Goal: Contribute content: Contribute content

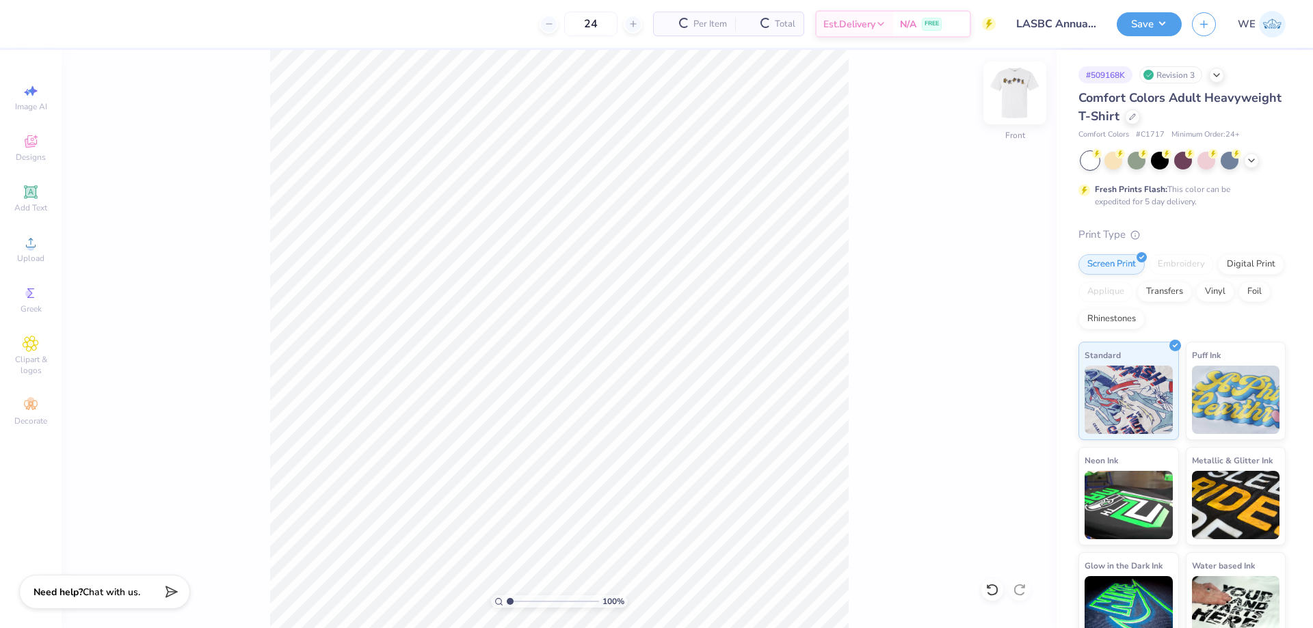
click at [1025, 86] on img at bounding box center [1014, 93] width 55 height 55
click at [37, 259] on span "Upload" at bounding box center [30, 258] width 27 height 11
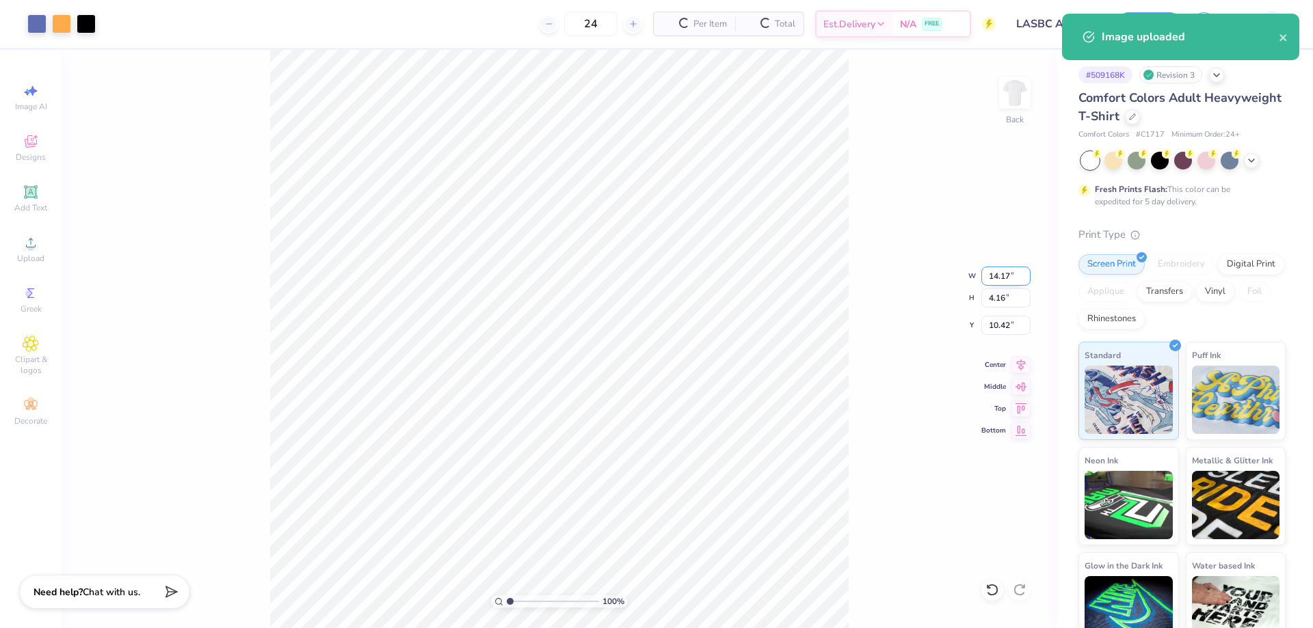
click at [998, 273] on input "14.17" at bounding box center [1005, 276] width 49 height 19
type input "12.00"
type input "3.52"
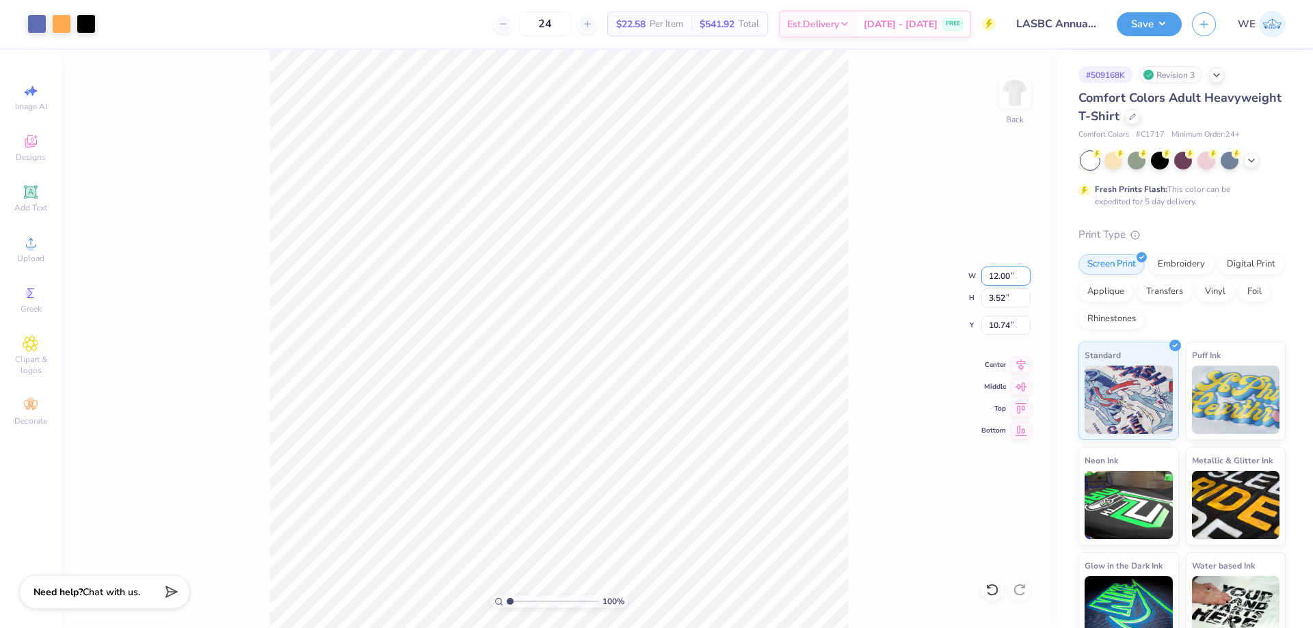
click at [998, 278] on input "12.00" at bounding box center [1005, 276] width 49 height 19
click at [1006, 325] on input "10.74" at bounding box center [1005, 325] width 49 height 19
type input "3.00"
click at [1019, 98] on img at bounding box center [1014, 93] width 55 height 55
click at [26, 225] on div "Image AI Designs Add Text Upload Greek Clipart & logos Decorate" at bounding box center [31, 254] width 48 height 355
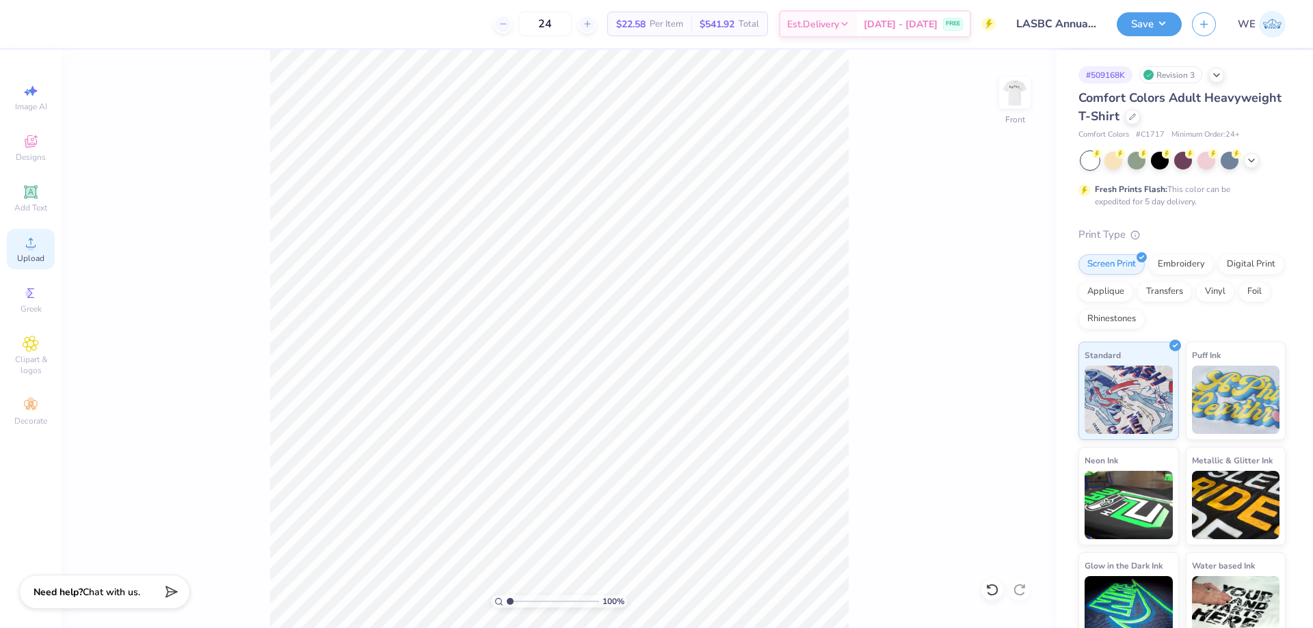
click at [29, 233] on div "Upload" at bounding box center [31, 249] width 48 height 40
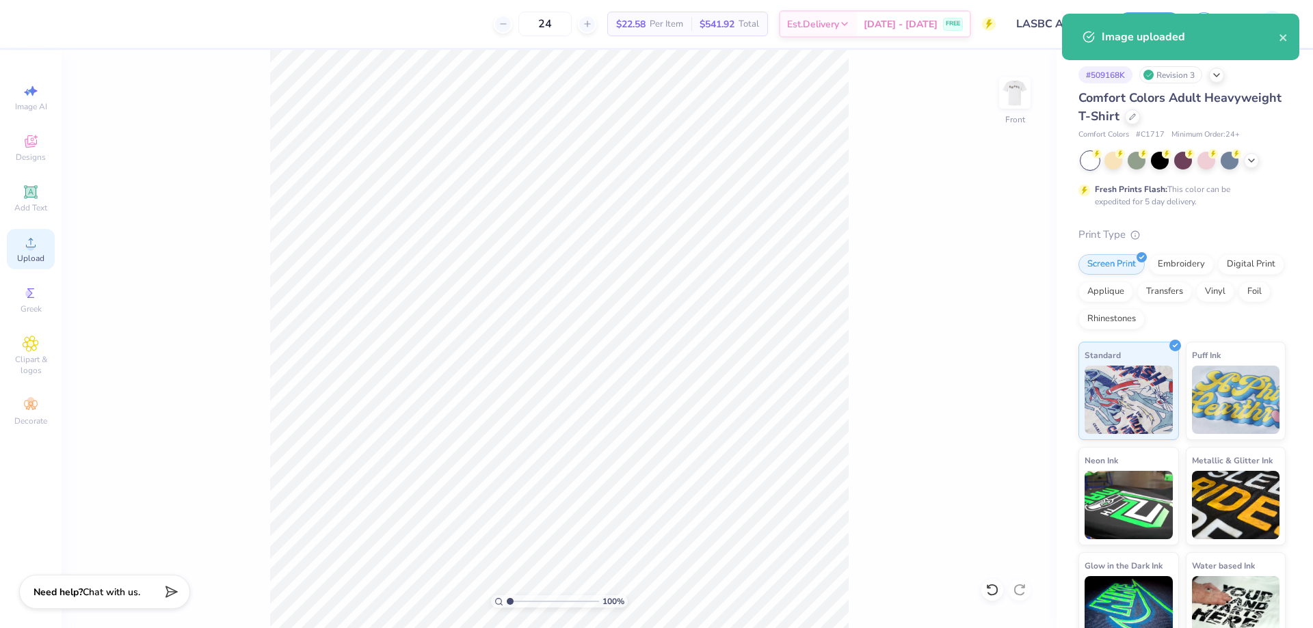
click at [23, 254] on span "Upload" at bounding box center [30, 258] width 27 height 11
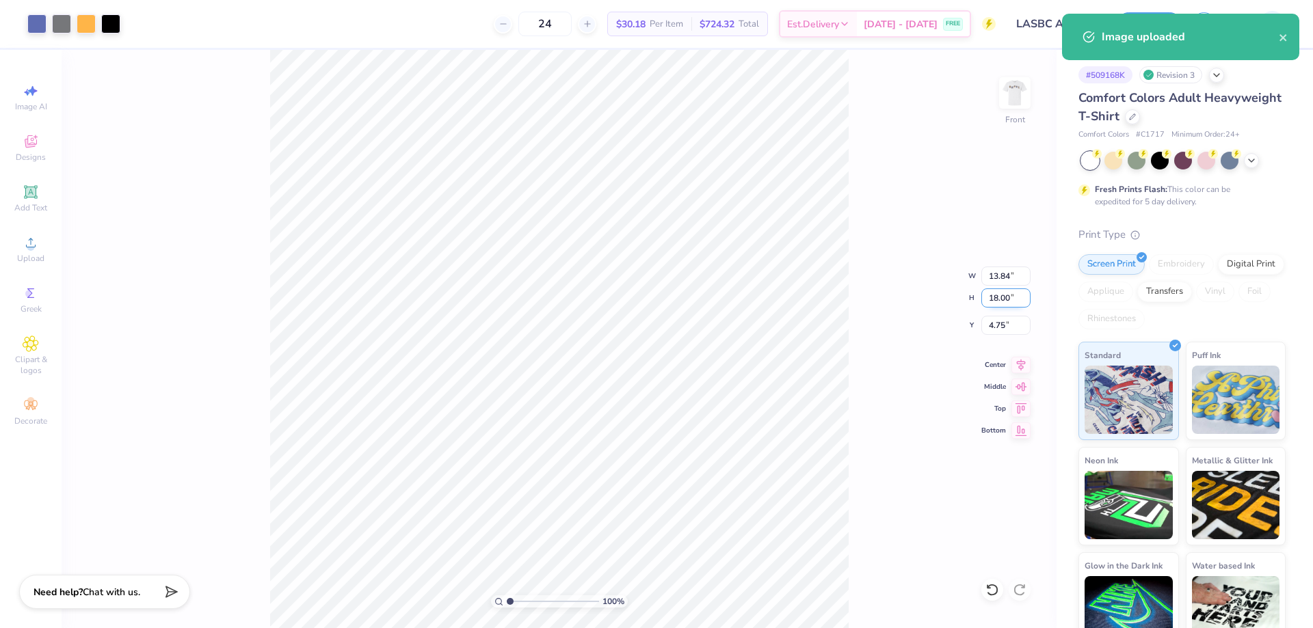
click at [1006, 294] on input "18.00" at bounding box center [1005, 298] width 49 height 19
type input "15"
type input "11.53"
type input "15.00"
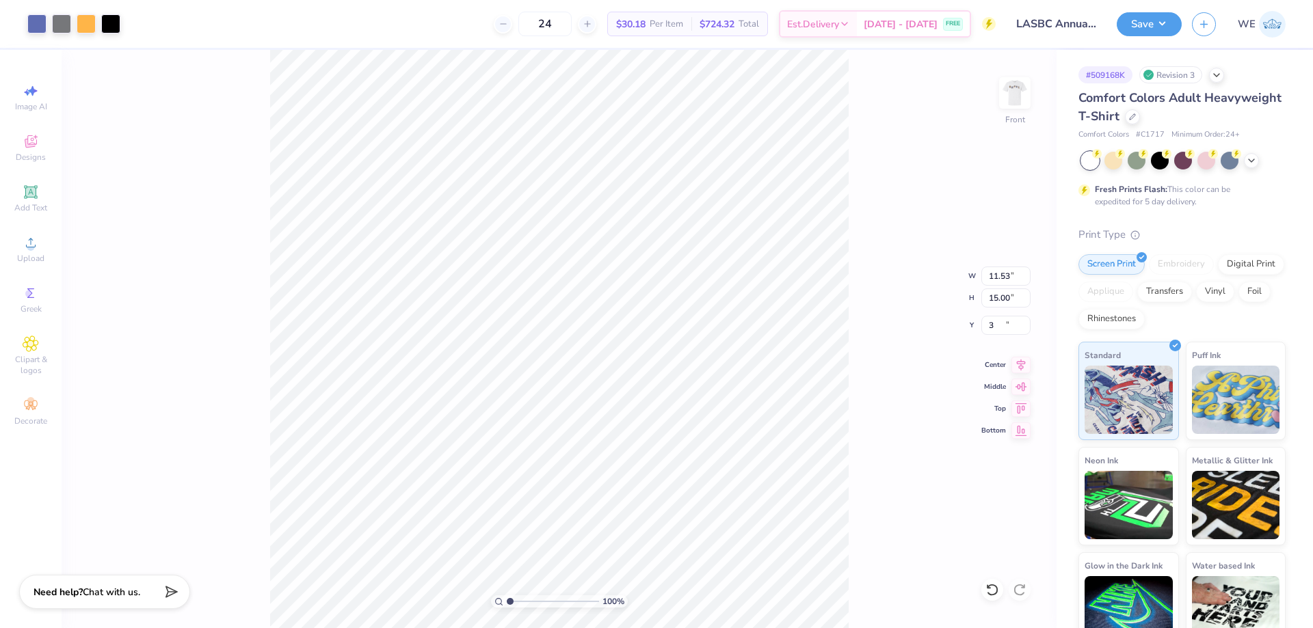
type input "3.00"
click at [1015, 84] on img at bounding box center [1014, 93] width 55 height 55
click at [1013, 112] on img at bounding box center [1014, 93] width 55 height 55
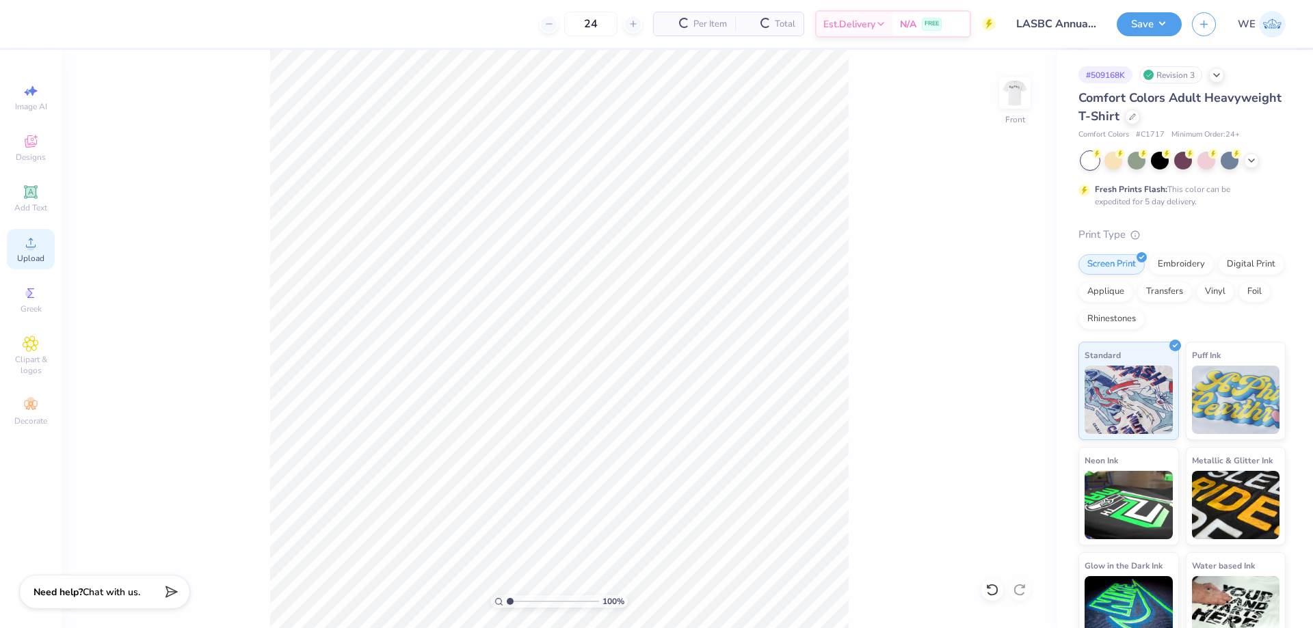
click at [34, 248] on icon at bounding box center [31, 243] width 10 height 10
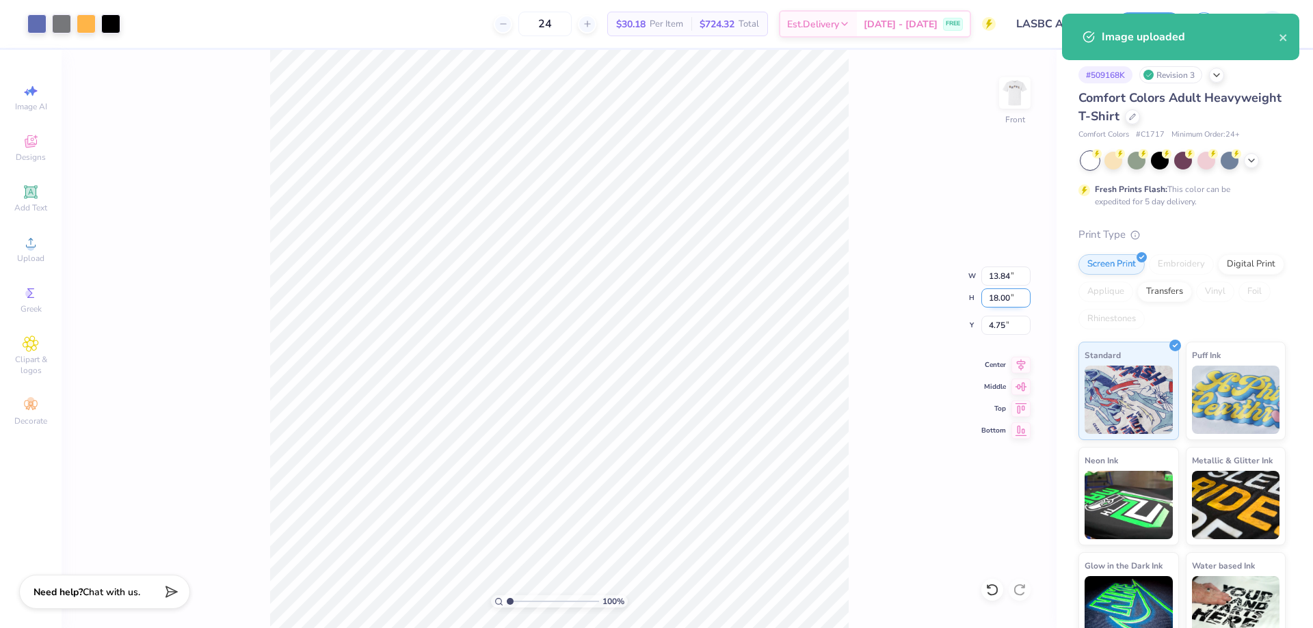
click at [996, 299] on input "18.00" at bounding box center [1005, 298] width 49 height 19
type input "15"
type input "11.53"
type input "15.00"
type input "3.00"
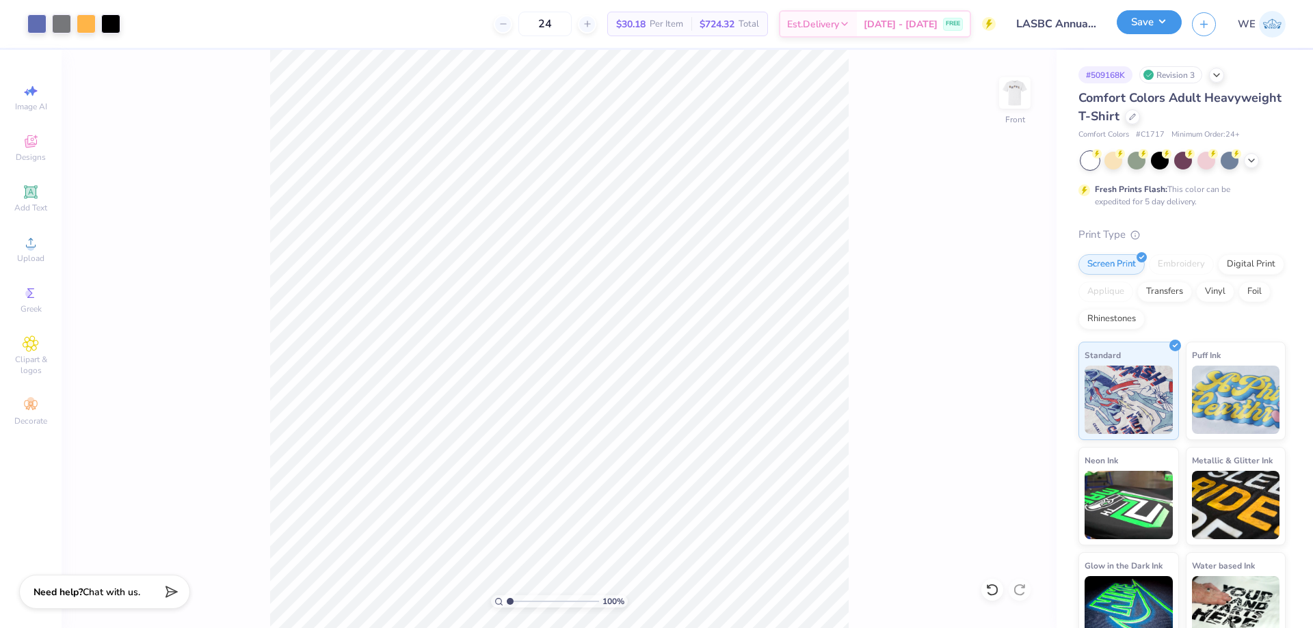
click at [1164, 18] on button "Save" at bounding box center [1149, 22] width 65 height 24
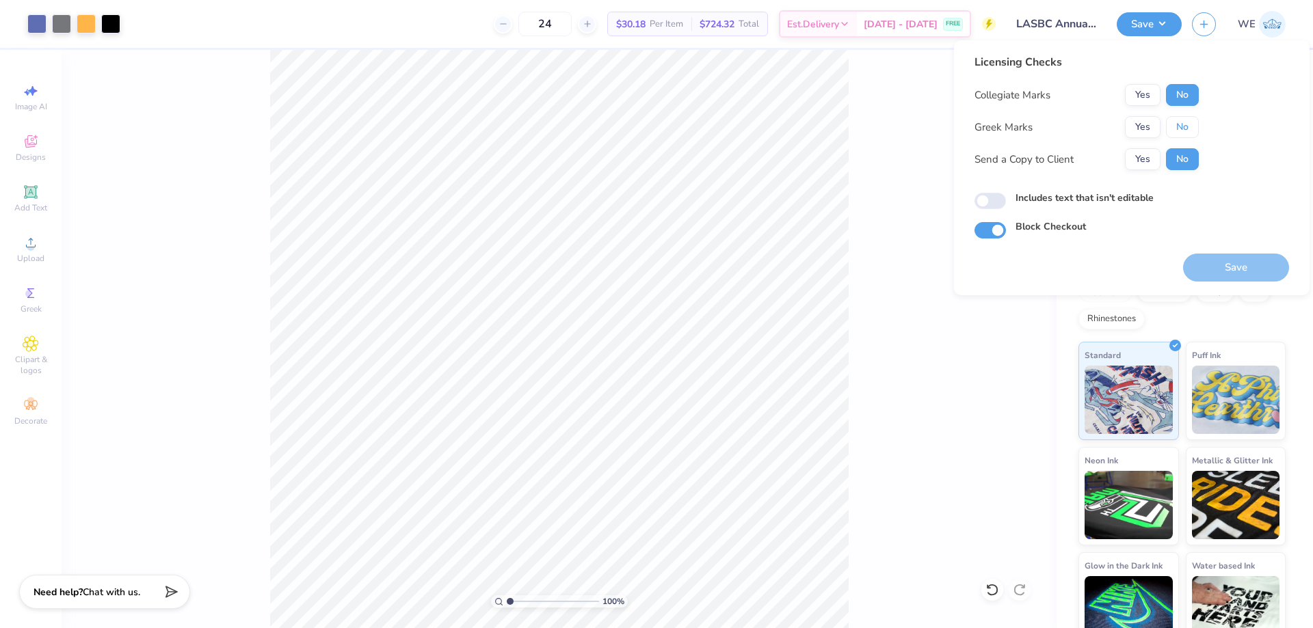
click at [1184, 130] on button "No" at bounding box center [1182, 127] width 33 height 22
click at [1145, 159] on button "Yes" at bounding box center [1143, 159] width 36 height 22
click at [976, 203] on input "Includes text that isn't editable" at bounding box center [989, 201] width 31 height 16
checkbox input "true"
click at [1227, 272] on button "Save" at bounding box center [1236, 268] width 106 height 28
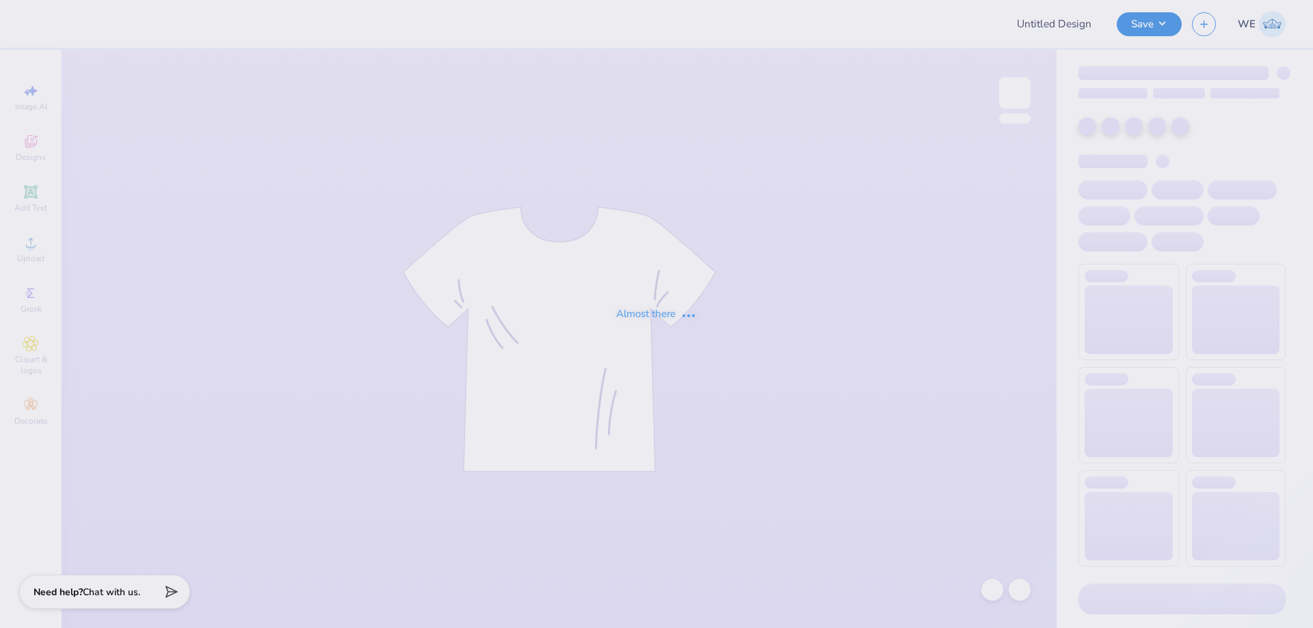
type input "MSU ZETA Gameday Drop"
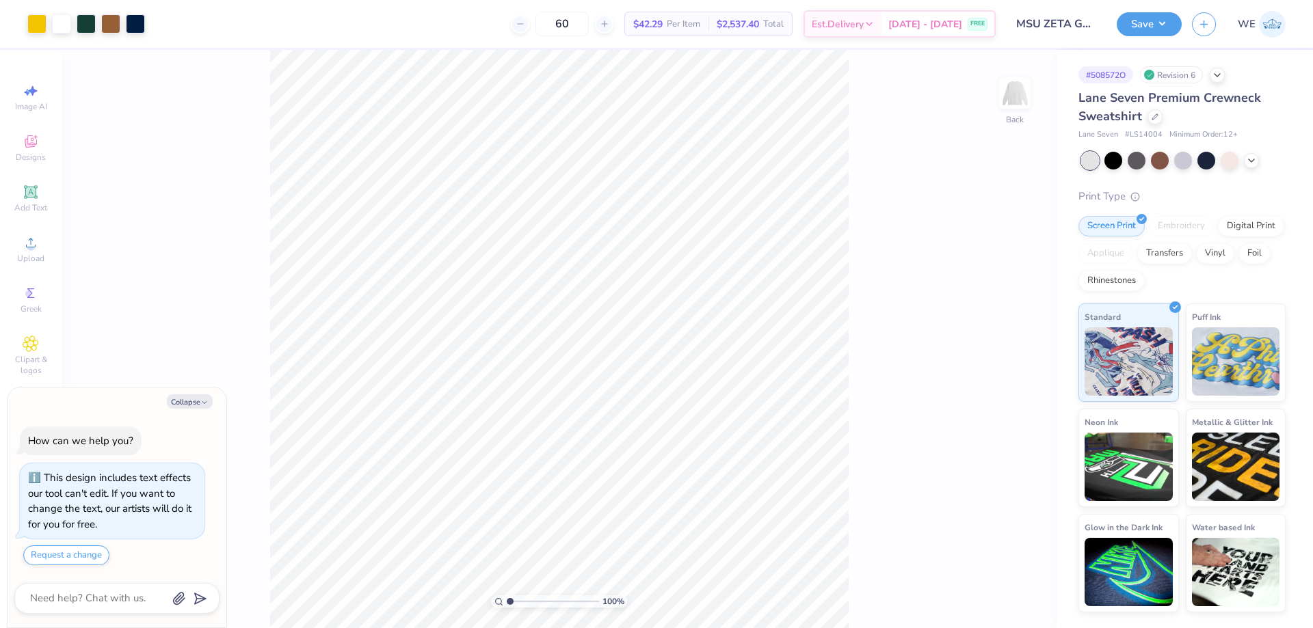
type textarea "x"
type input "6.26044018427074"
type textarea "x"
type input "6.26044018427074"
type textarea "x"
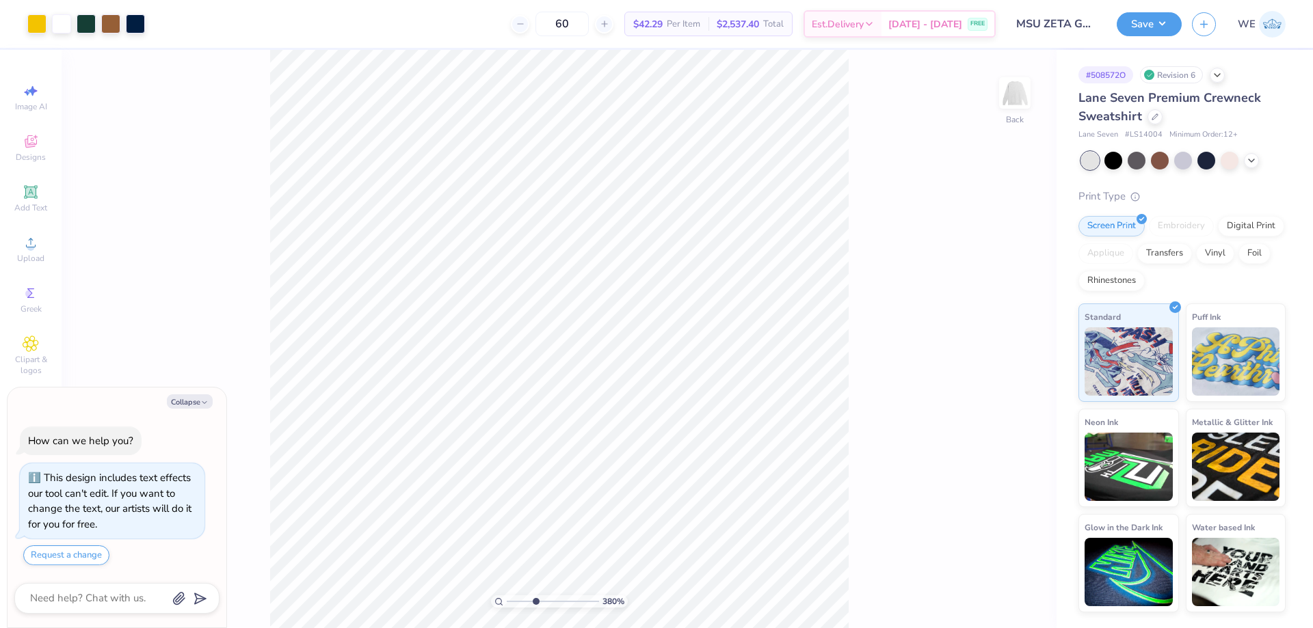
type input "1"
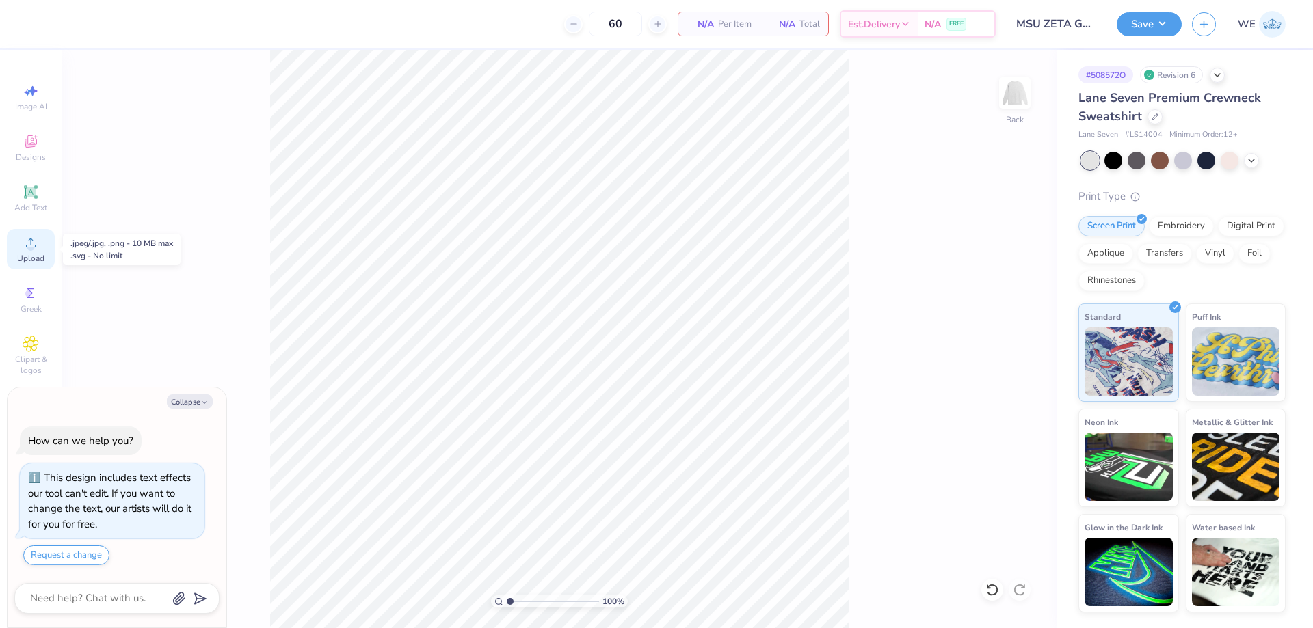
click at [20, 248] on div "Upload" at bounding box center [31, 249] width 48 height 40
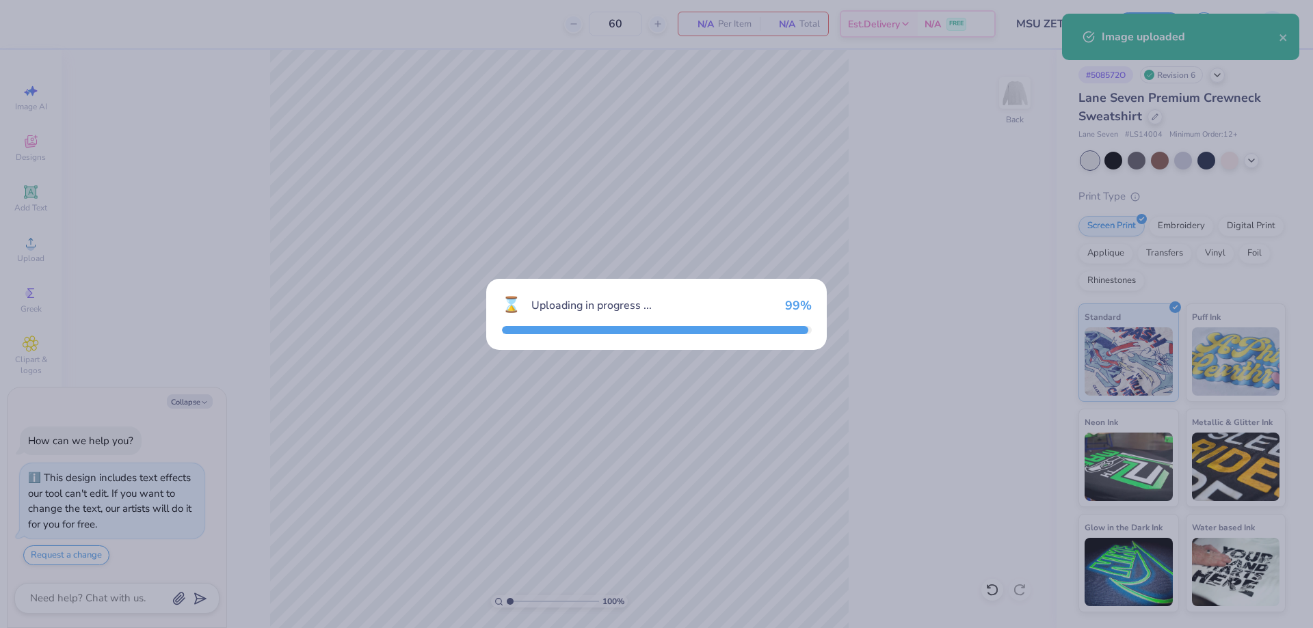
type textarea "x"
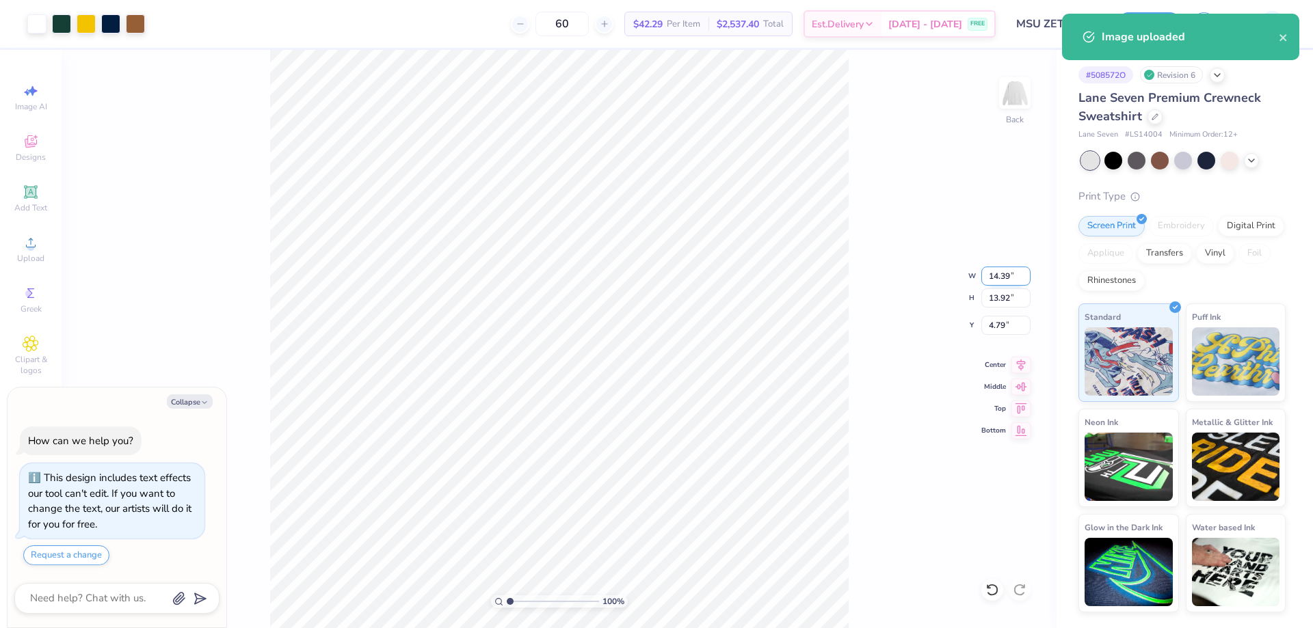
click at [987, 276] on input "14.39" at bounding box center [1005, 276] width 49 height 19
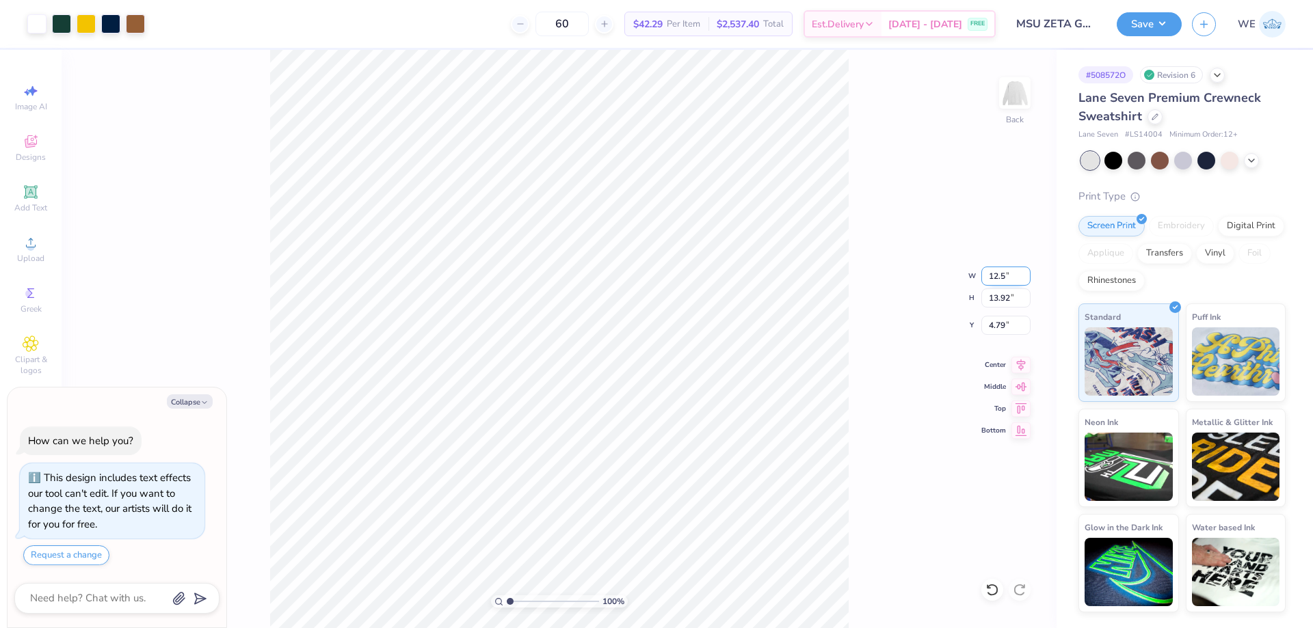
type input "12.5"
type textarea "x"
type input "12.50"
type input "12.10"
type input "3"
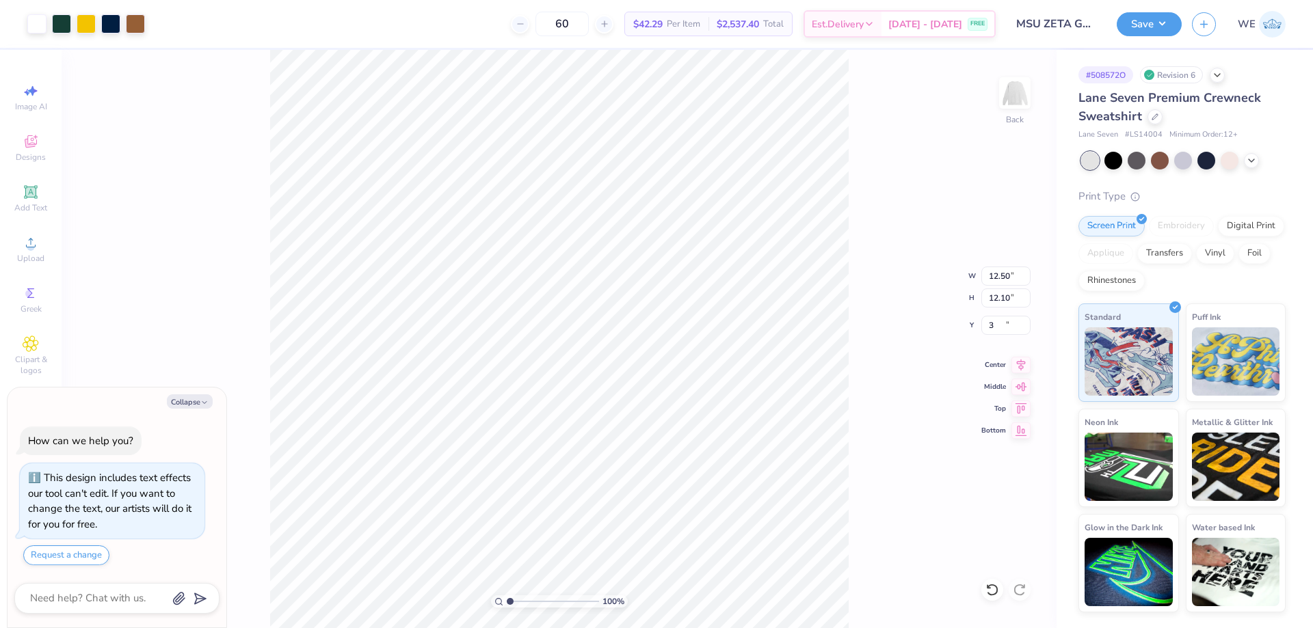
type textarea "x"
type input "3.00"
click at [1158, 21] on button "Save" at bounding box center [1149, 22] width 65 height 24
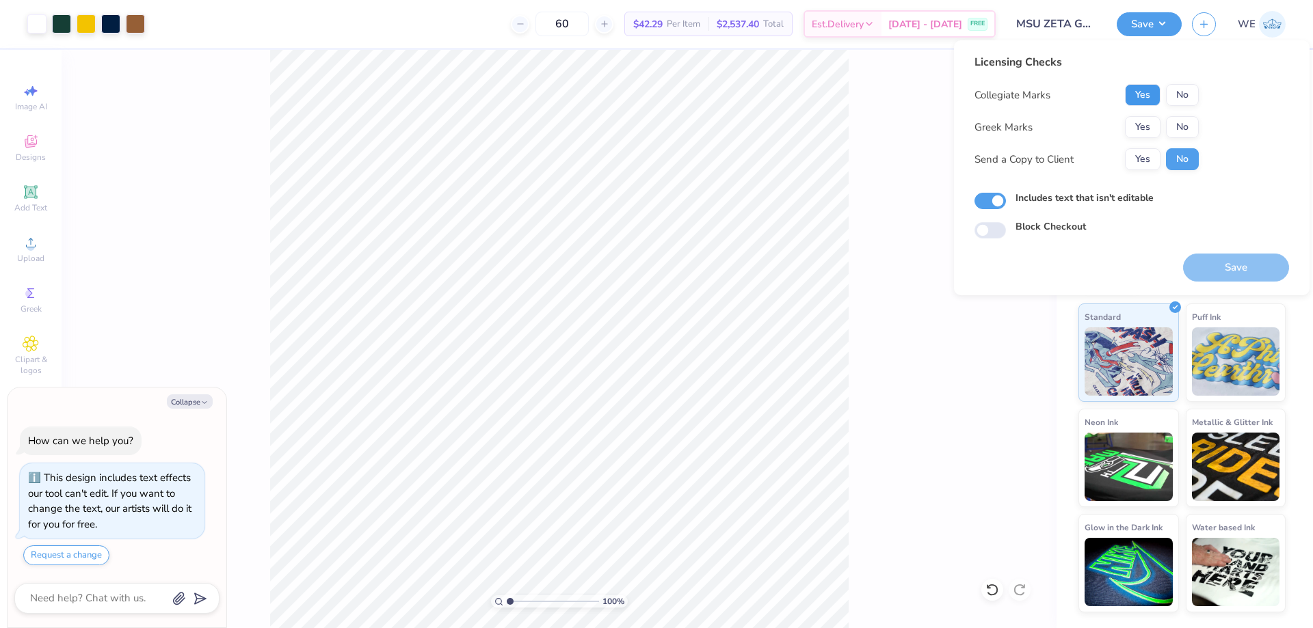
click at [1143, 89] on button "Yes" at bounding box center [1143, 95] width 36 height 22
click at [1151, 123] on button "Yes" at bounding box center [1143, 127] width 36 height 22
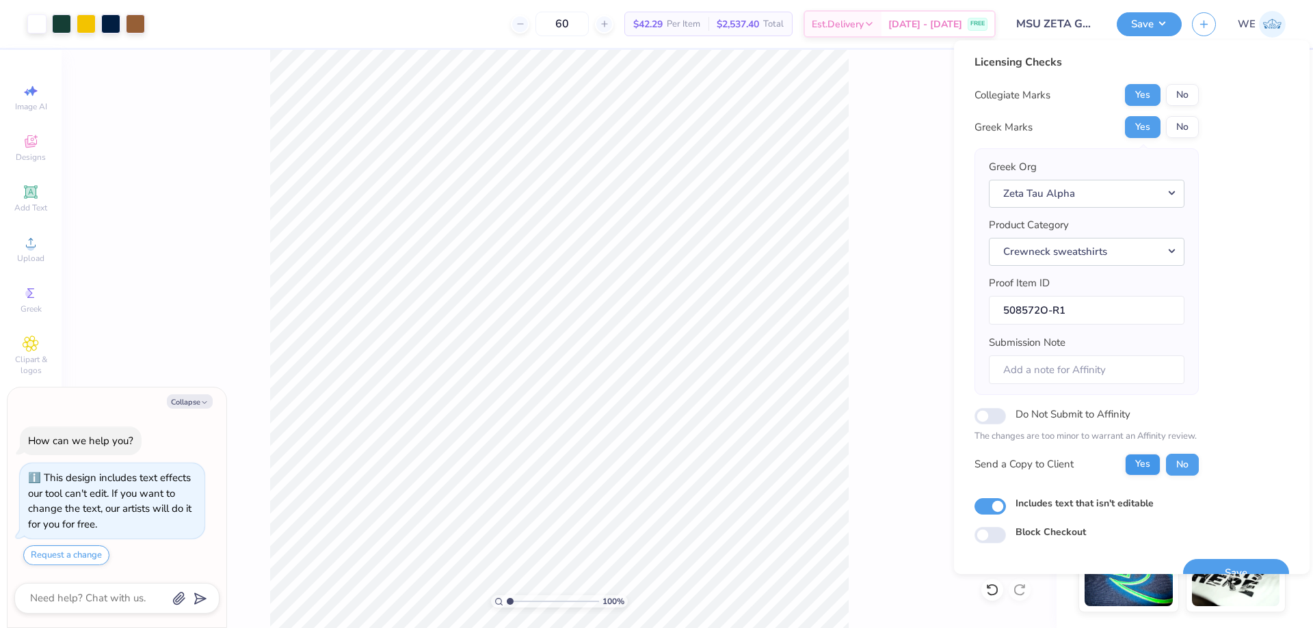
click at [1143, 454] on div "Collegiate Marks Yes No Greek Marks Yes No Greek Org Zeta Tau Alpha Product Cat…" at bounding box center [1086, 280] width 224 height 392
click at [1149, 465] on button "Yes" at bounding box center [1143, 465] width 36 height 22
click at [1212, 563] on button "Save" at bounding box center [1236, 573] width 106 height 28
type textarea "x"
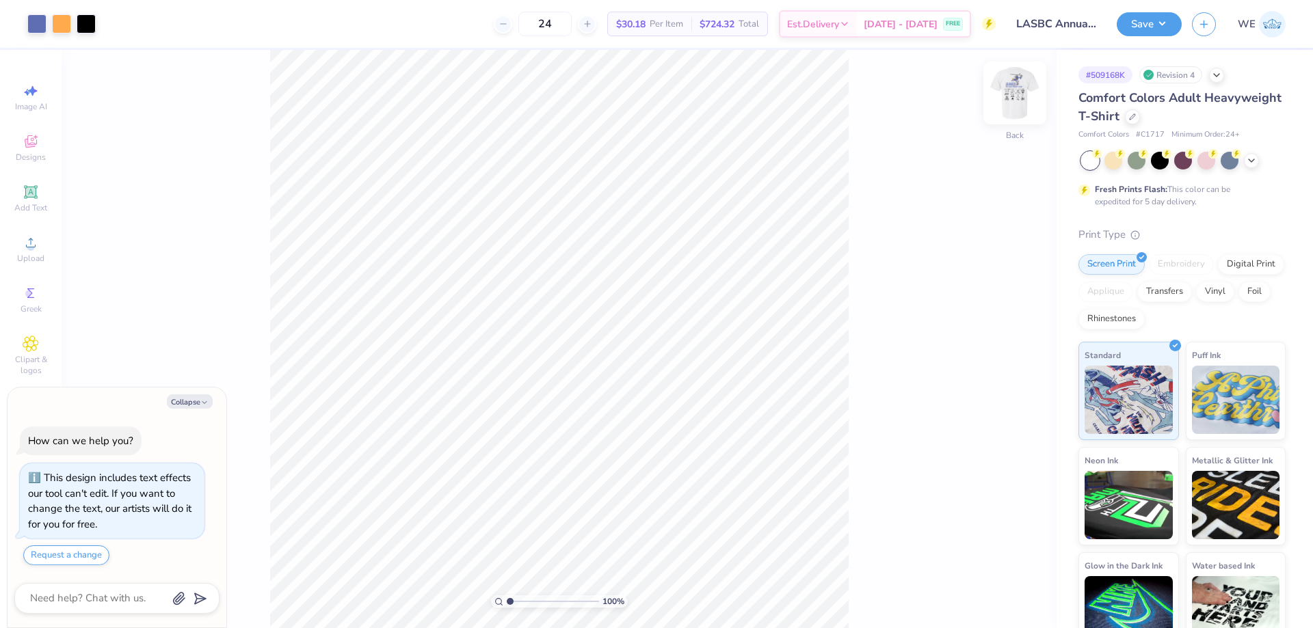
click at [1013, 90] on img at bounding box center [1014, 93] width 55 height 55
click at [46, 229] on div "Upload" at bounding box center [31, 249] width 48 height 40
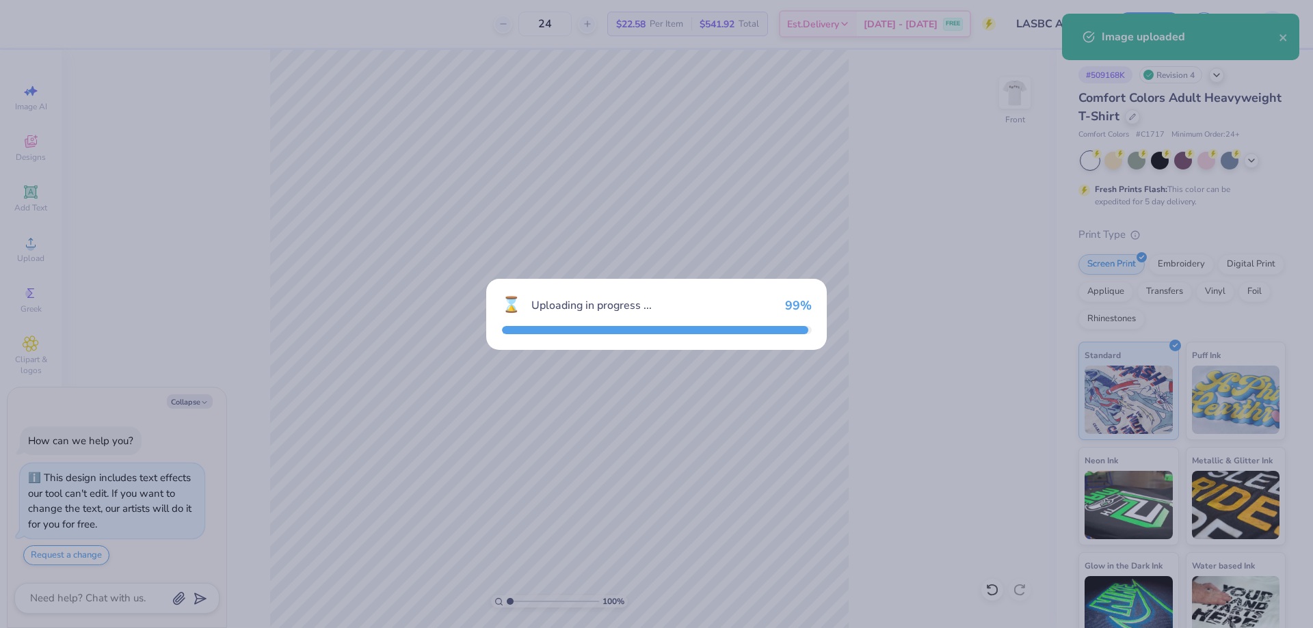
type textarea "x"
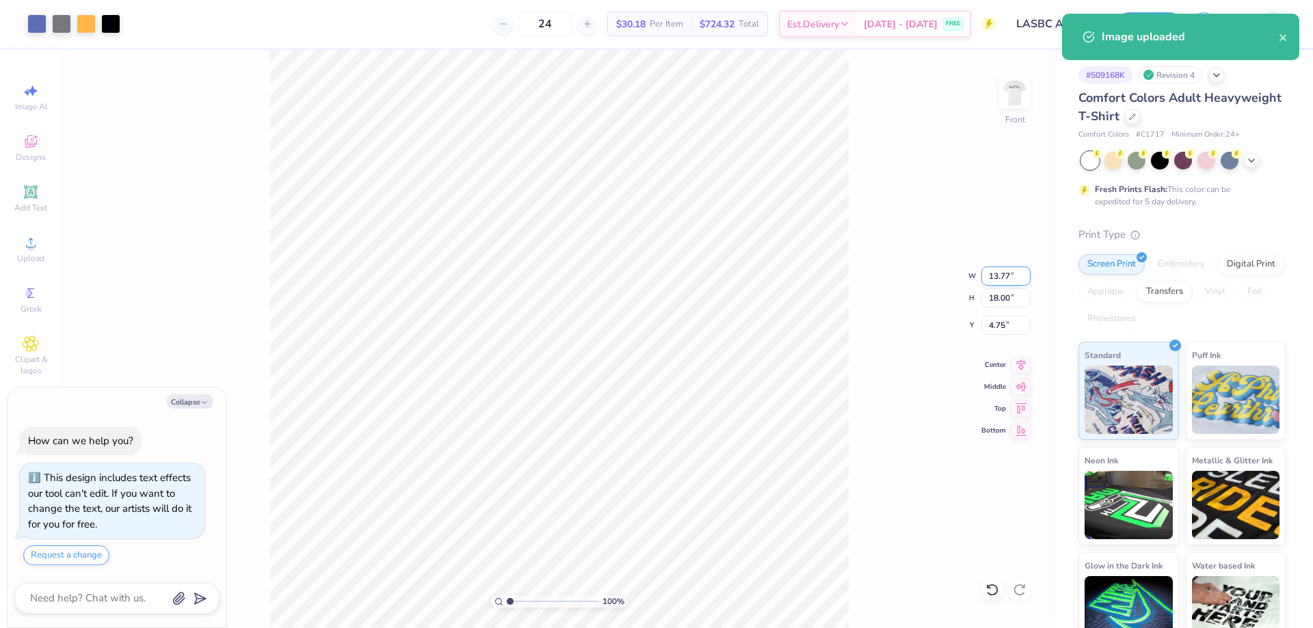
click at [996, 275] on input "13.77" at bounding box center [1005, 276] width 49 height 19
type input "12.5"
type textarea "x"
type input "12.50"
type input "16.33"
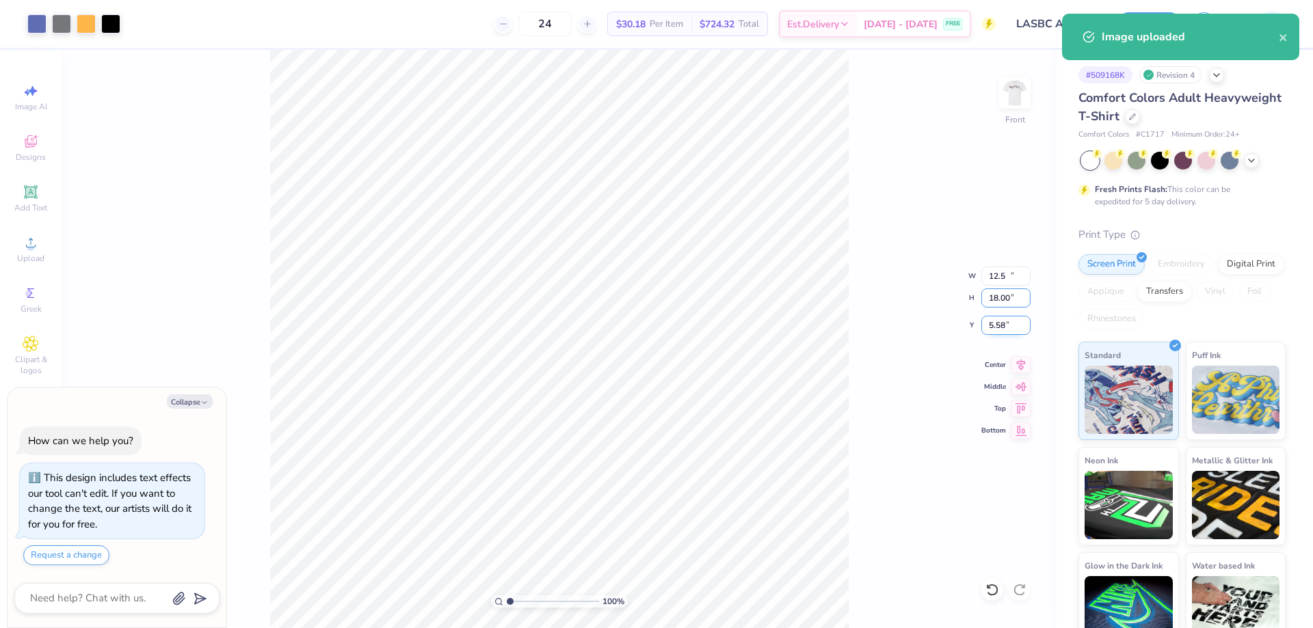
type input "5.58"
click at [998, 330] on input "5.58" at bounding box center [1005, 325] width 49 height 19
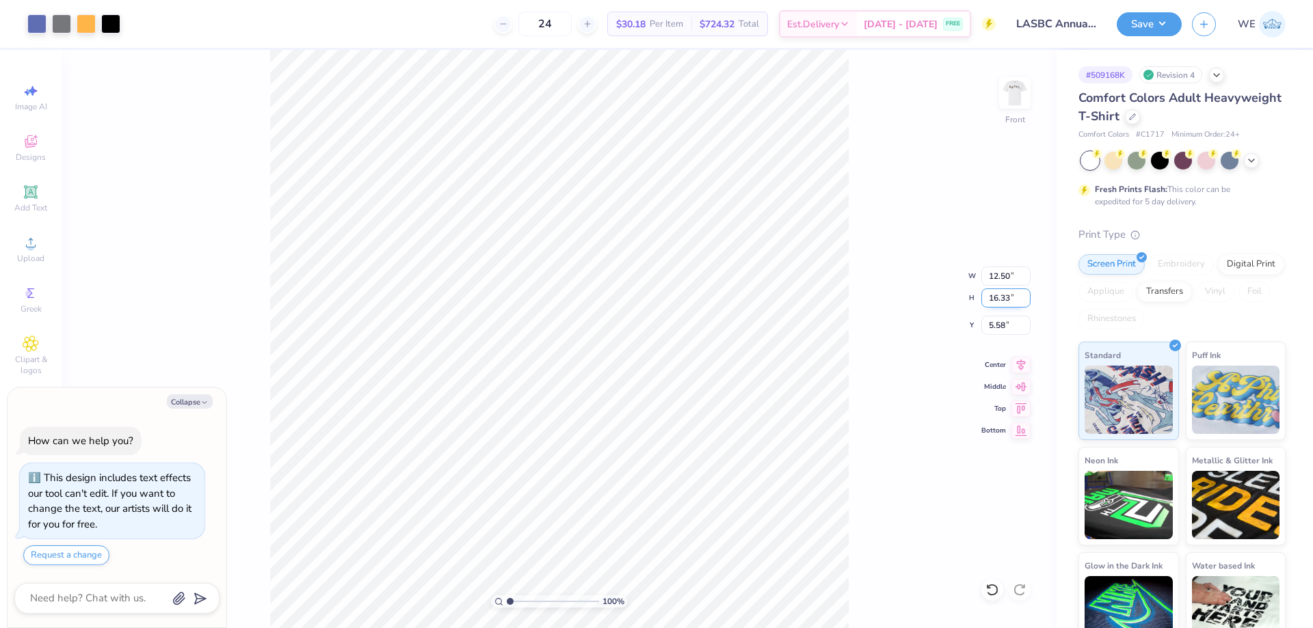
click at [997, 304] on input "16.33" at bounding box center [1005, 298] width 49 height 19
type input "15"
type textarea "x"
type input "11.48"
type input "15.00"
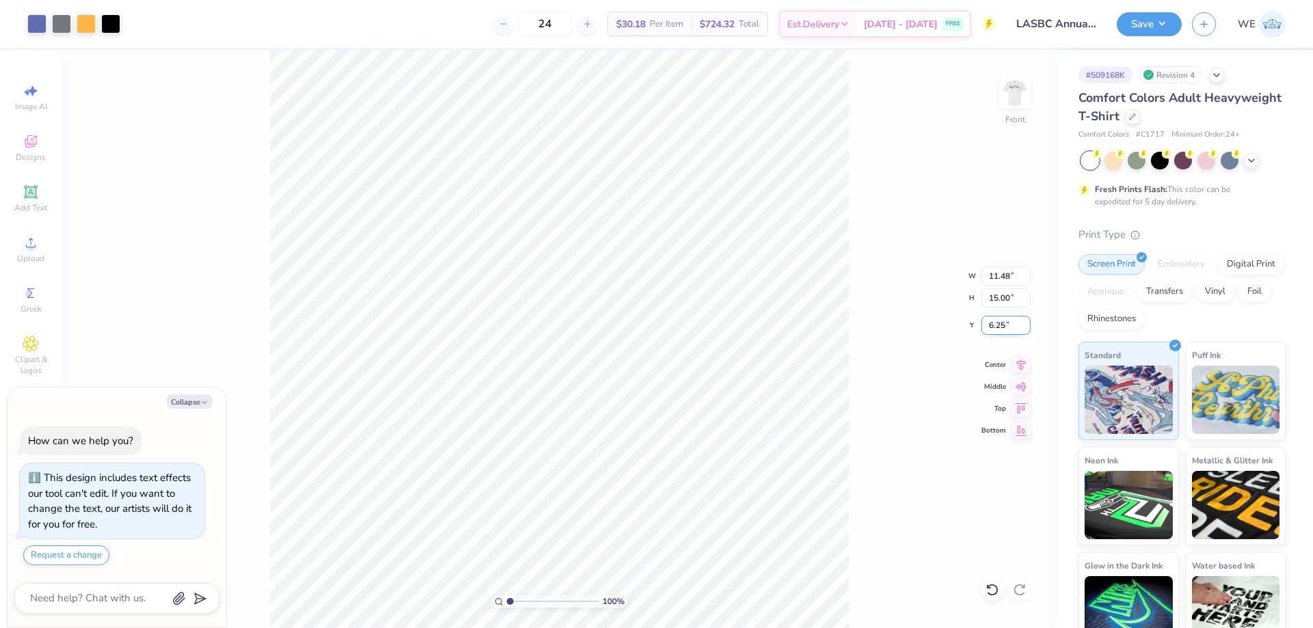
click at [1007, 325] on input "6.25" at bounding box center [1005, 325] width 49 height 19
type input "3"
type textarea "x"
type input "3.00"
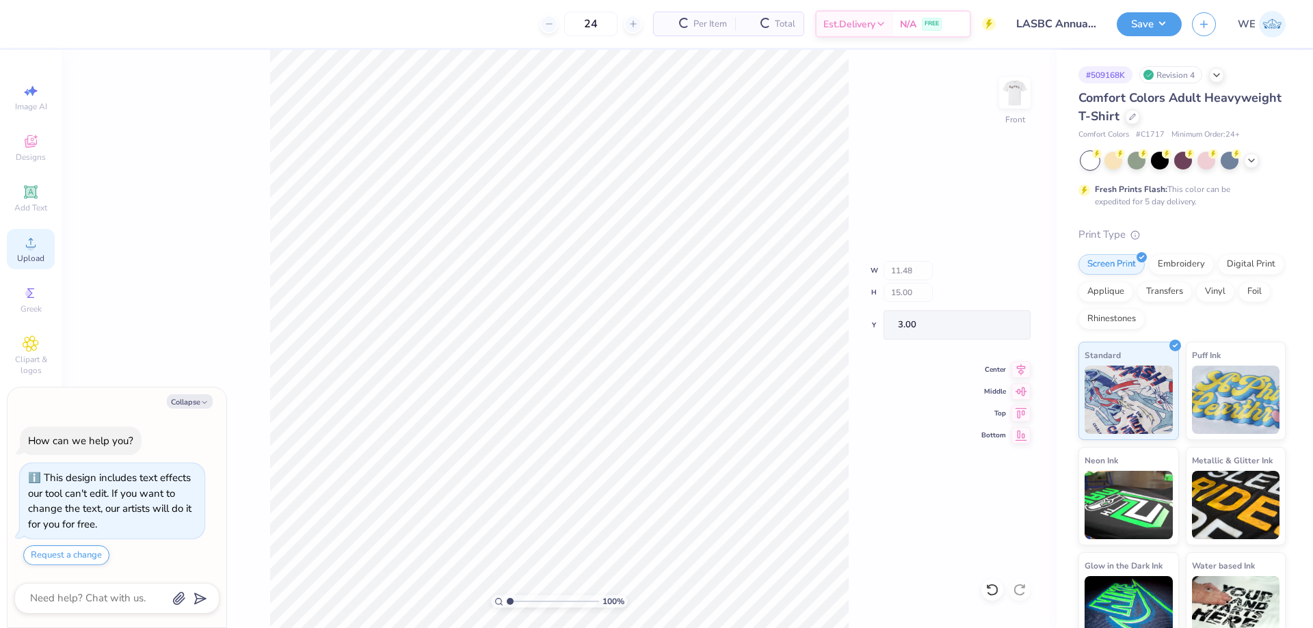
click at [43, 239] on div "Upload" at bounding box center [31, 249] width 48 height 40
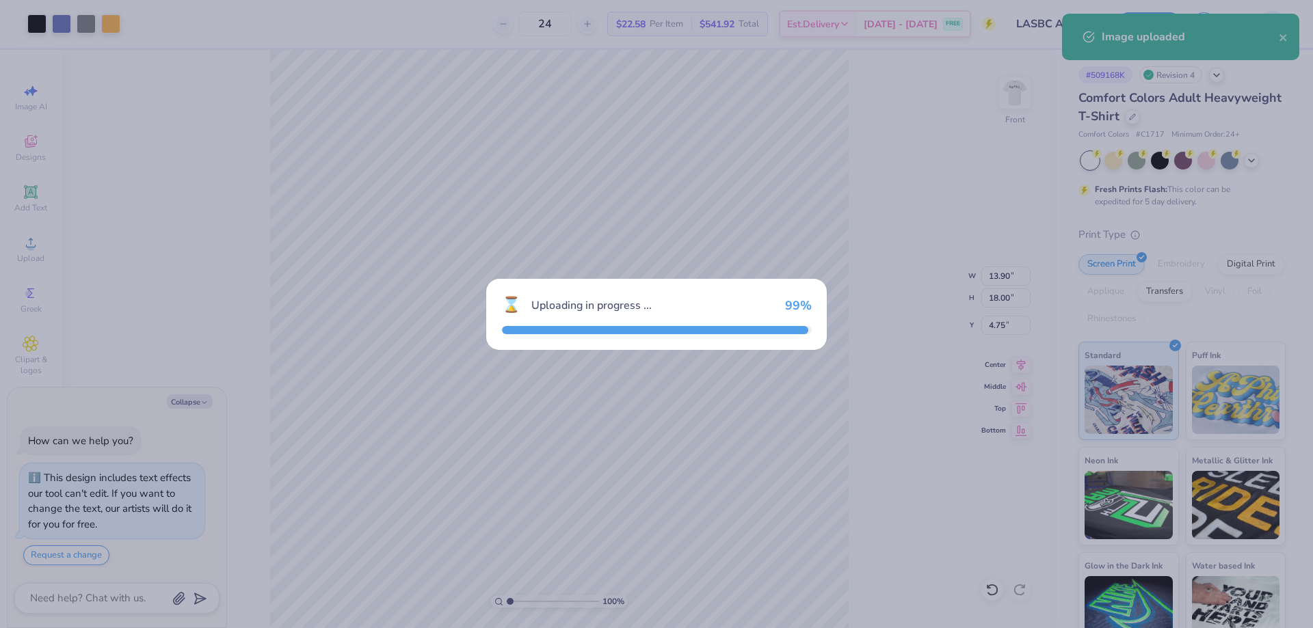
type textarea "x"
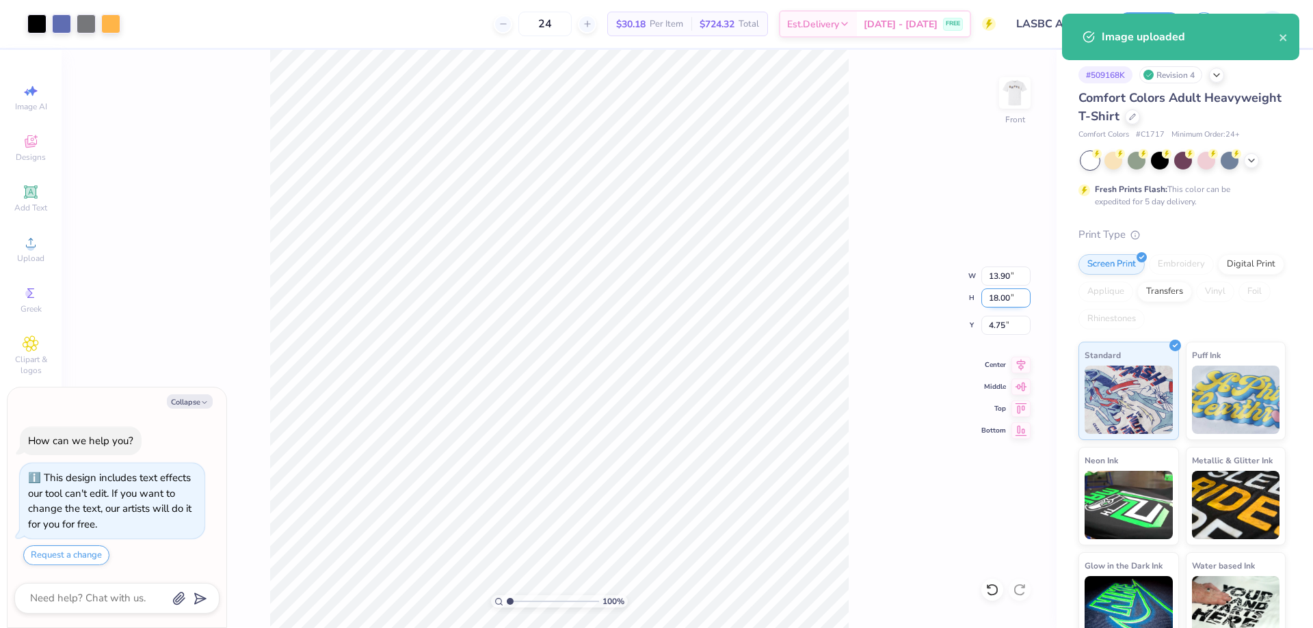
click at [1005, 296] on input "18.00" at bounding box center [1005, 298] width 49 height 19
type input "15"
type textarea "x"
type input "11.58"
type input "15.00"
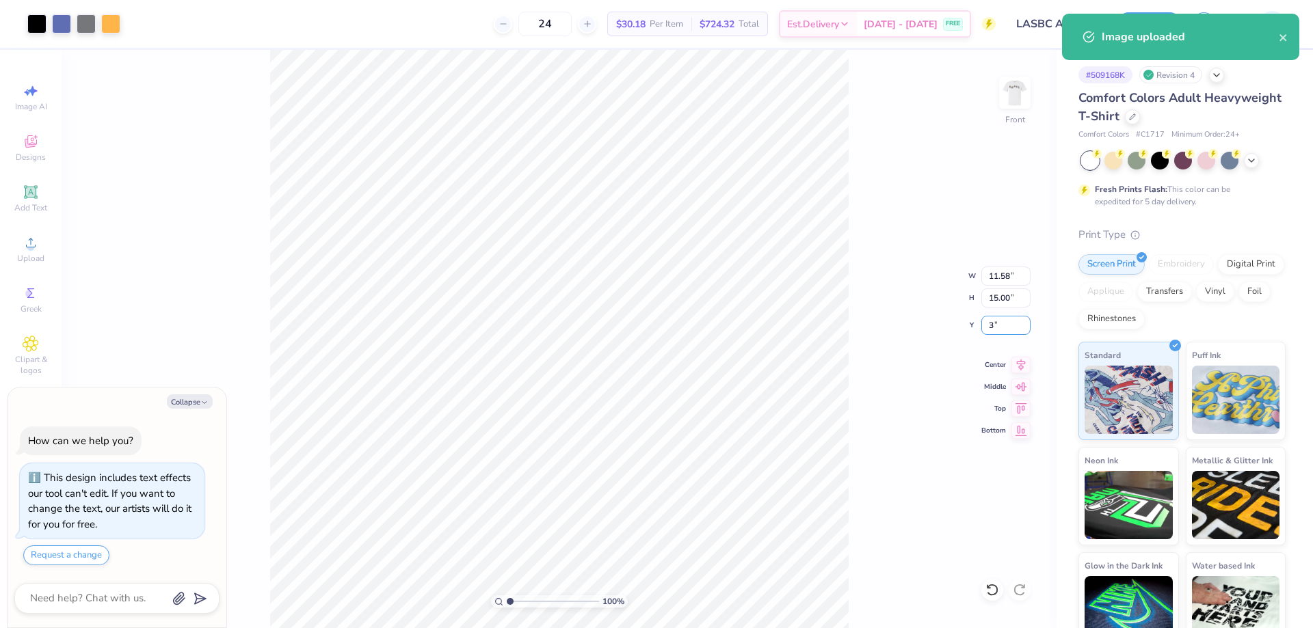
type input "3"
type textarea "x"
type input "3.00"
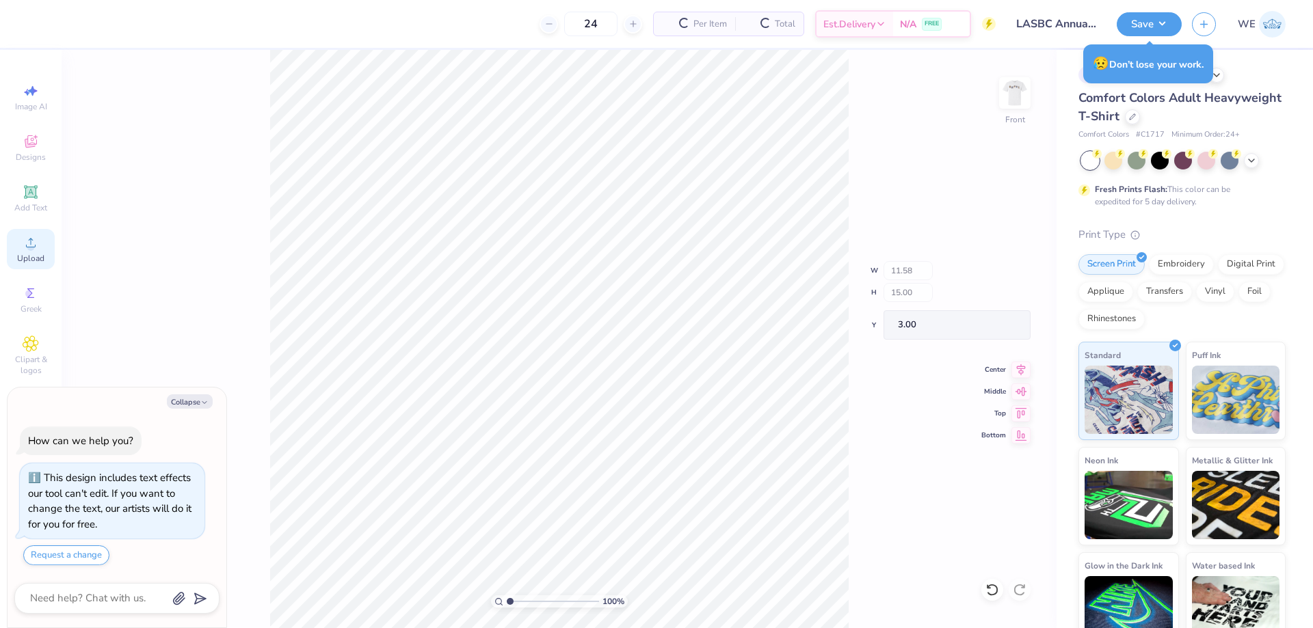
click at [38, 248] on icon at bounding box center [31, 243] width 16 height 16
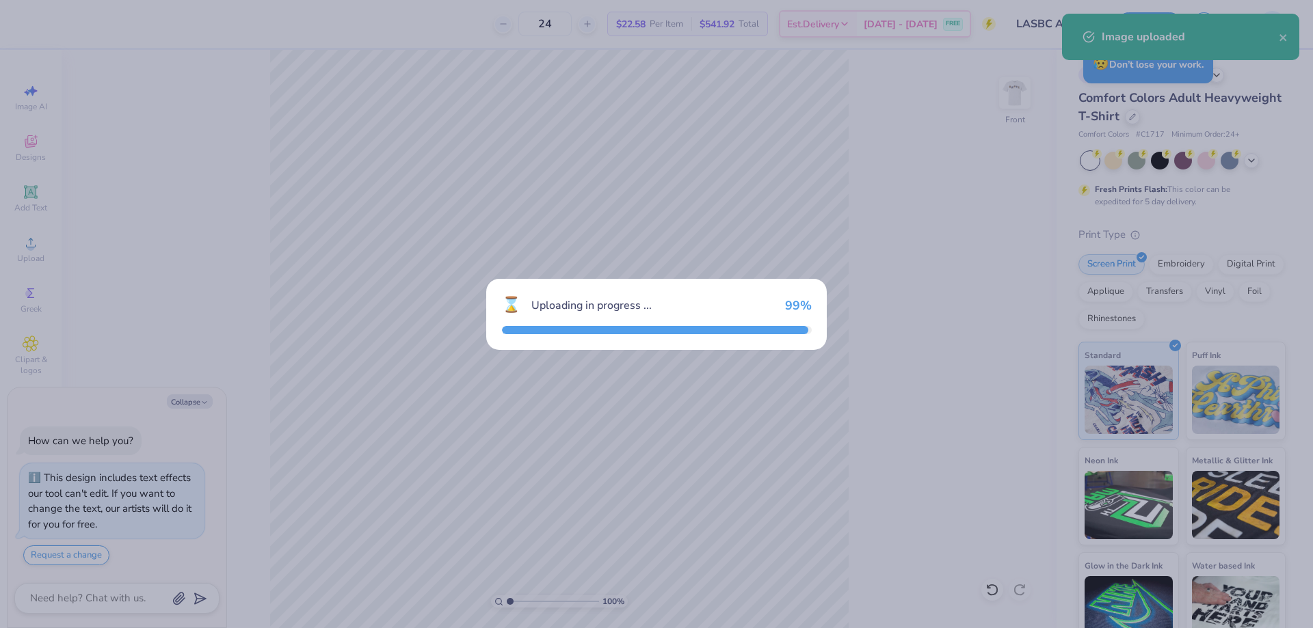
type textarea "x"
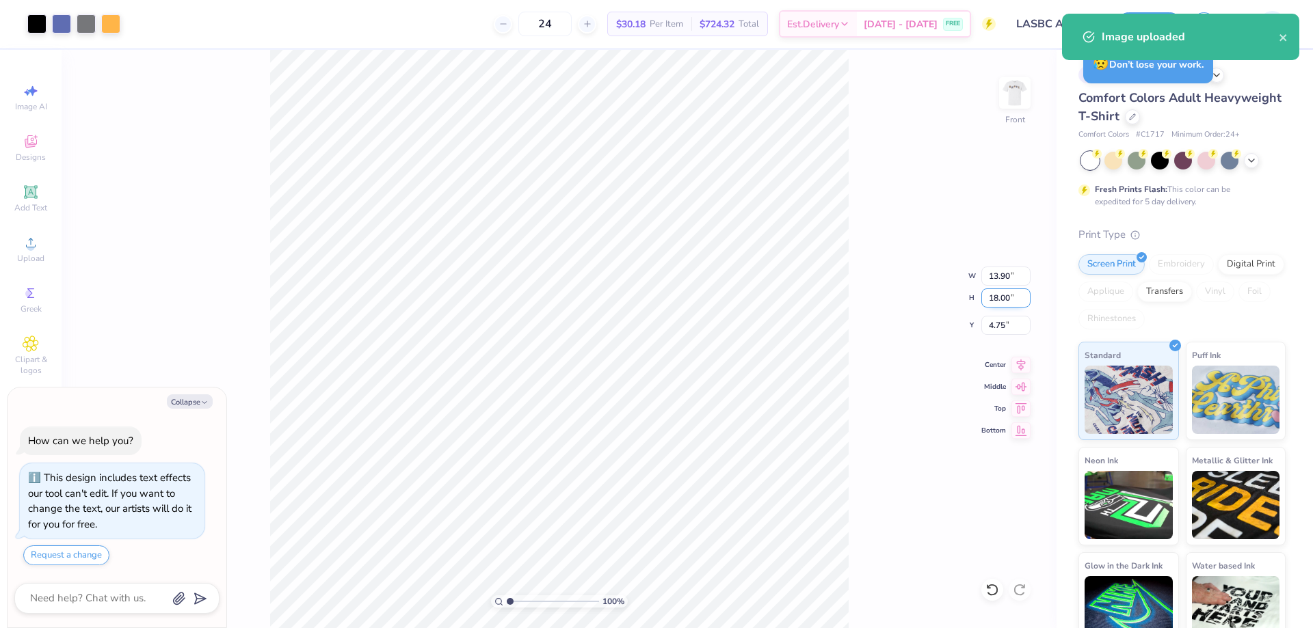
click at [1000, 296] on input "18.00" at bounding box center [1005, 298] width 49 height 19
type input "15"
type textarea "x"
type input "11.59"
type input "15.00"
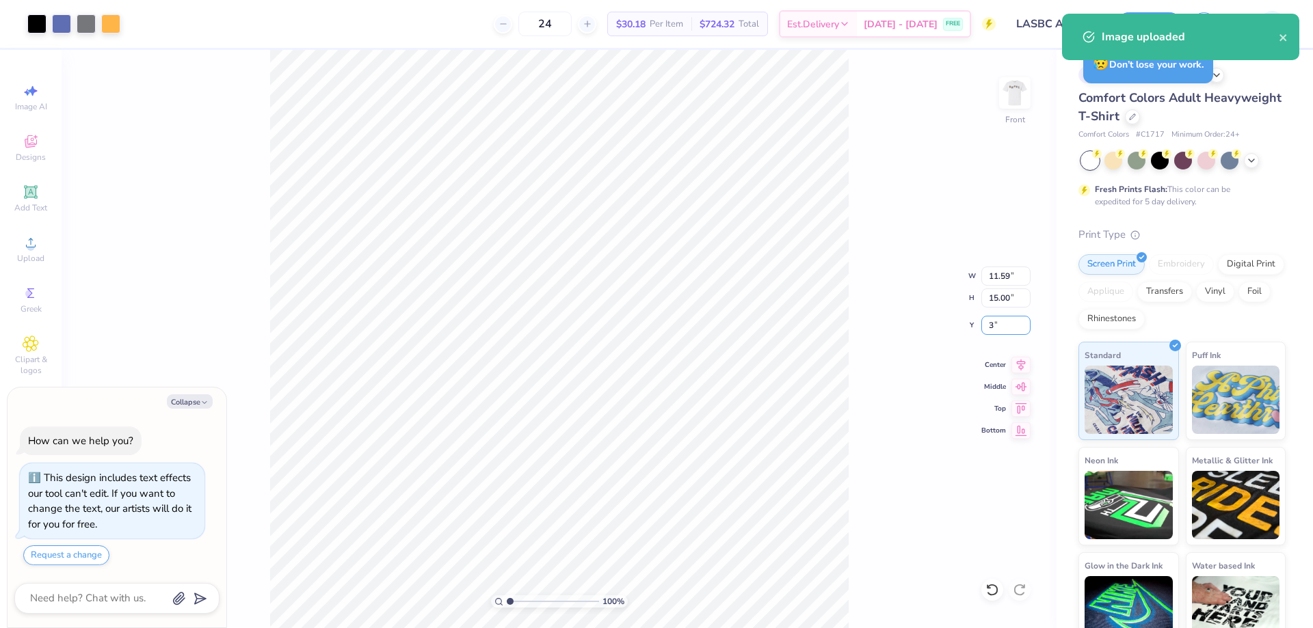
type input "3"
type textarea "x"
type input "3.00"
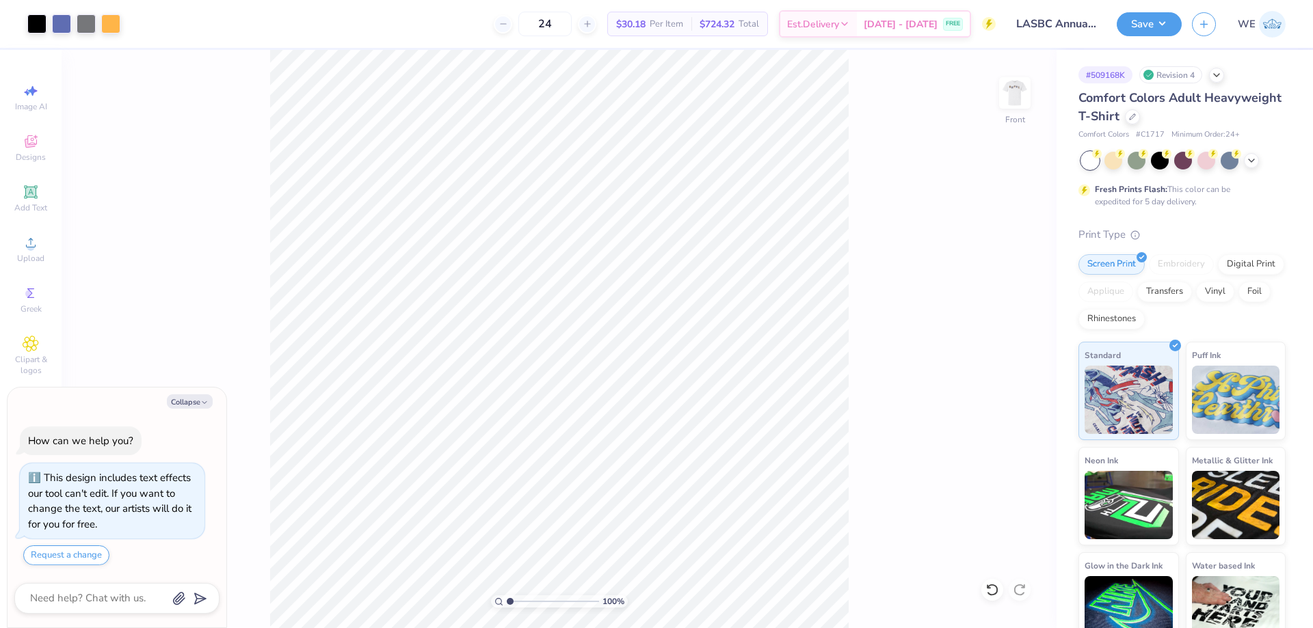
click at [855, 540] on div "100 % Front" at bounding box center [559, 339] width 995 height 578
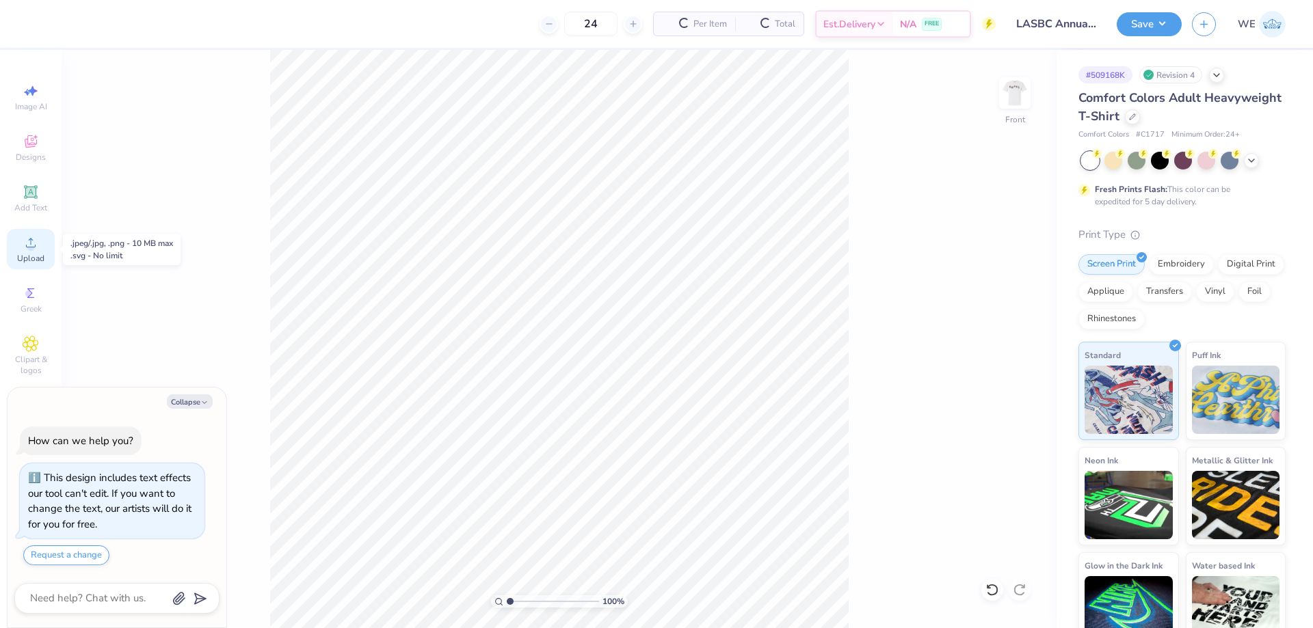
click at [29, 245] on circle at bounding box center [31, 247] width 8 height 8
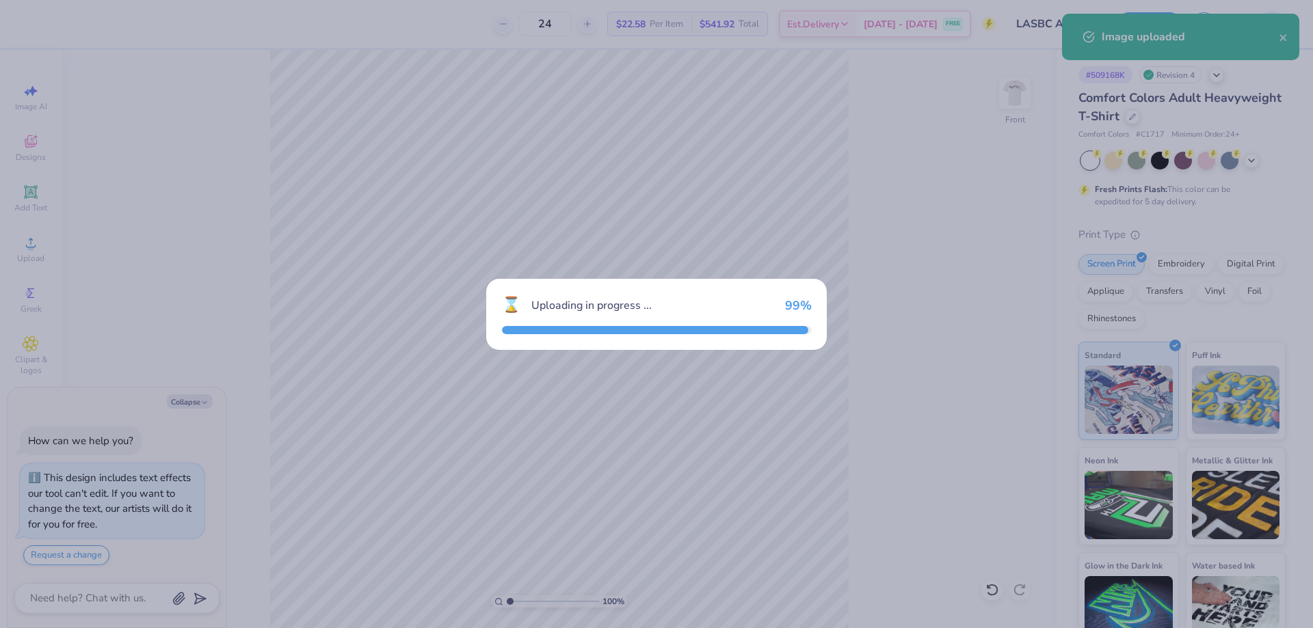
type textarea "x"
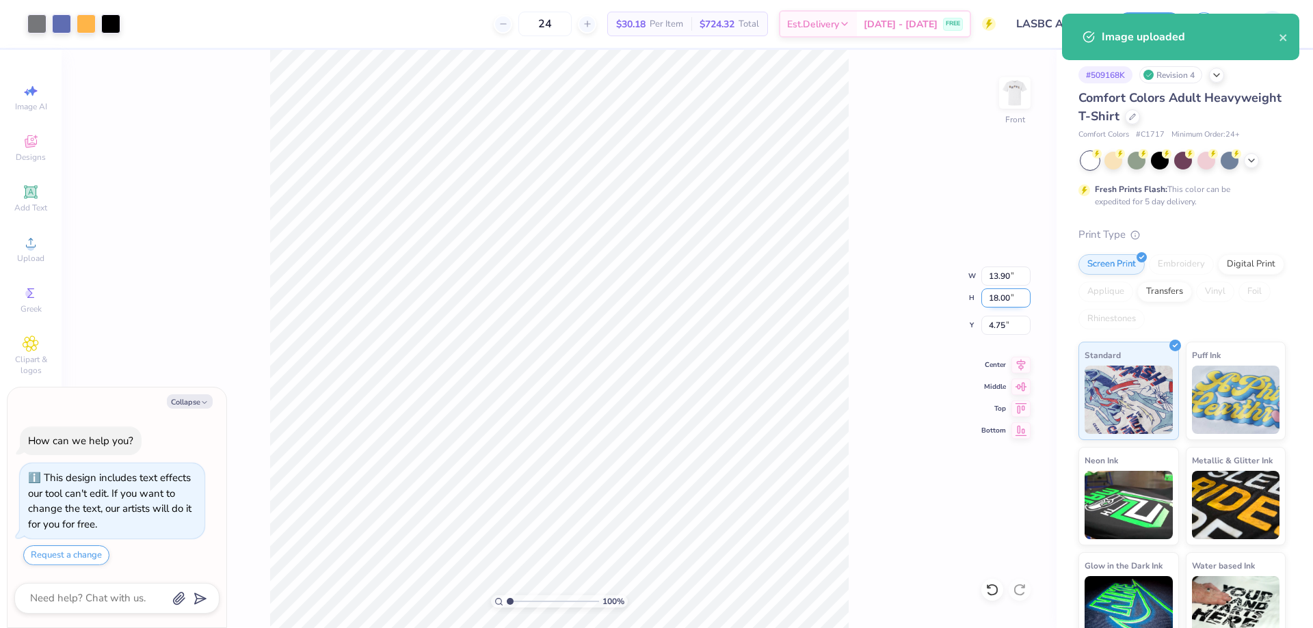
click at [1002, 296] on input "18.00" at bounding box center [1005, 298] width 49 height 19
type input "15"
type textarea "x"
type input "11.59"
type input "15.00"
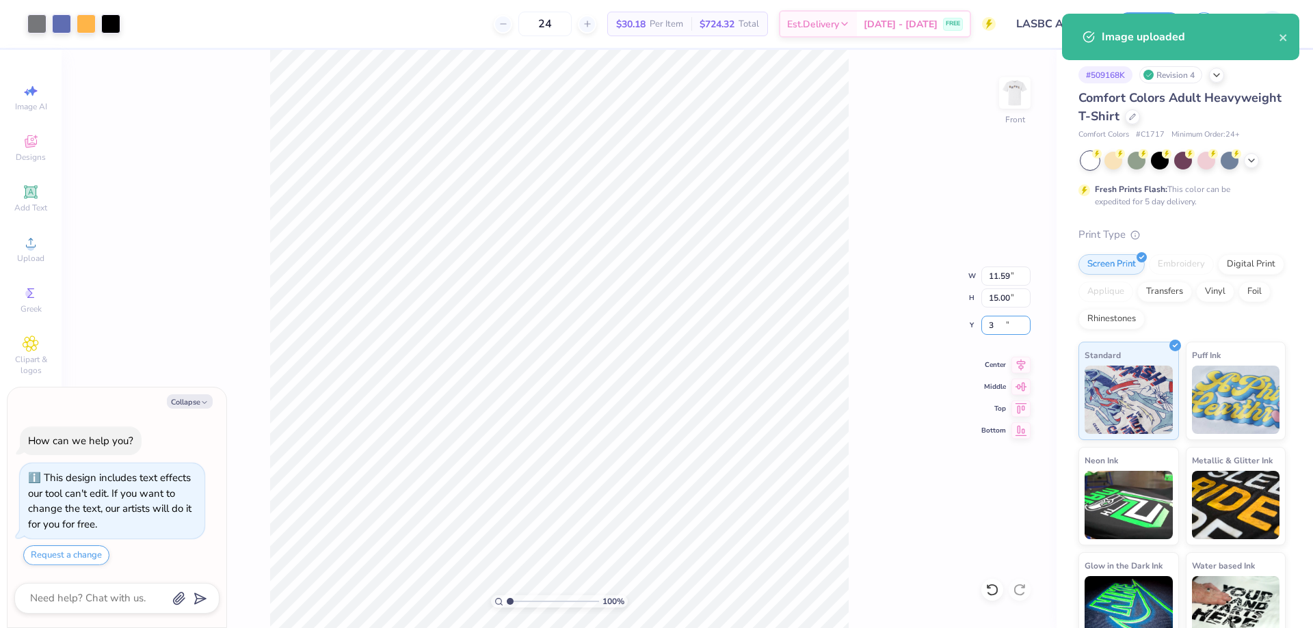
type input "3"
type textarea "x"
type input "3.00"
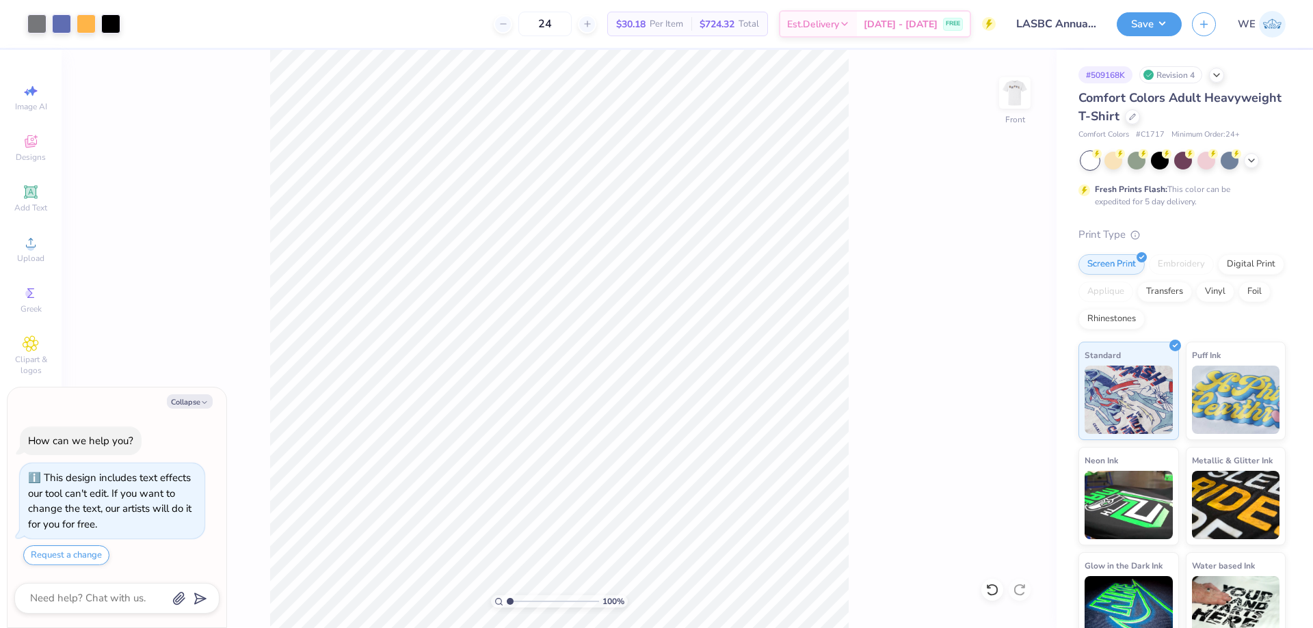
click at [1148, 49] on div "Art colors 24 $30.18 Per Item $724.32 Total Est. Delivery Sep 13 - 16 FREE Desi…" at bounding box center [656, 314] width 1313 height 628
click at [1145, 27] on button "Save" at bounding box center [1149, 22] width 65 height 24
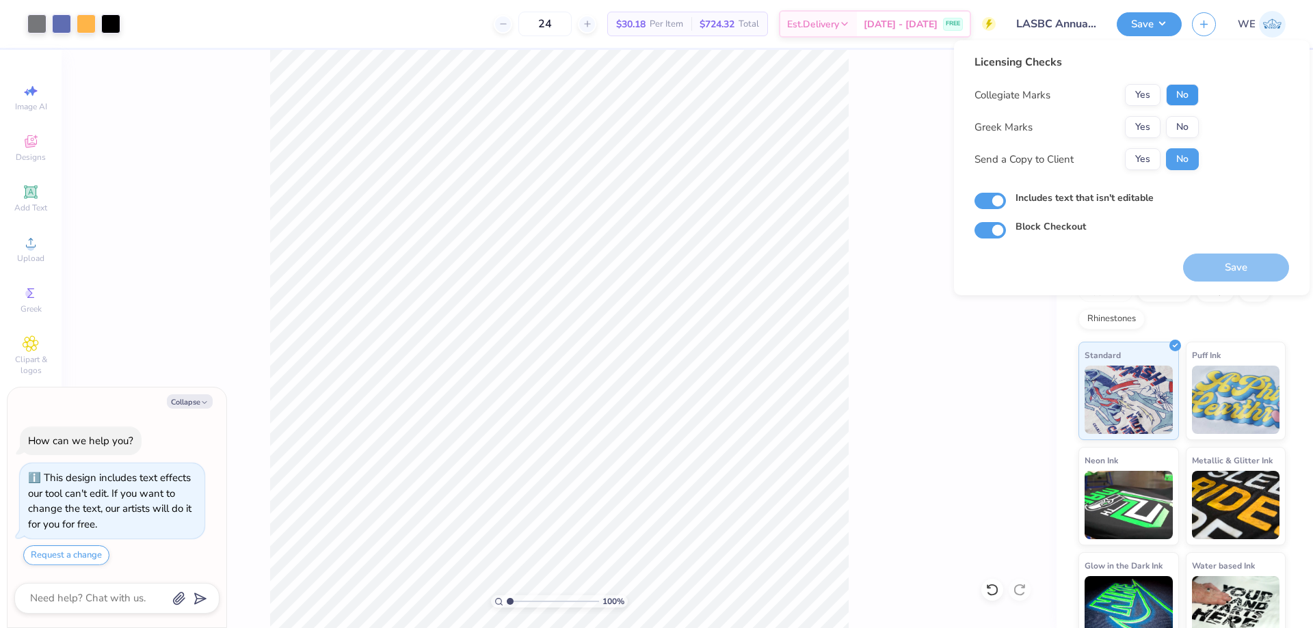
click at [1177, 91] on button "No" at bounding box center [1182, 95] width 33 height 22
click at [1180, 116] on div "Collegiate Marks Yes No Greek Marks Yes No Send a Copy to Client Yes No" at bounding box center [1086, 127] width 224 height 86
click at [1173, 126] on button "No" at bounding box center [1182, 127] width 33 height 22
click at [1137, 160] on button "Yes" at bounding box center [1143, 159] width 36 height 22
click at [1216, 258] on button "Save" at bounding box center [1236, 268] width 106 height 28
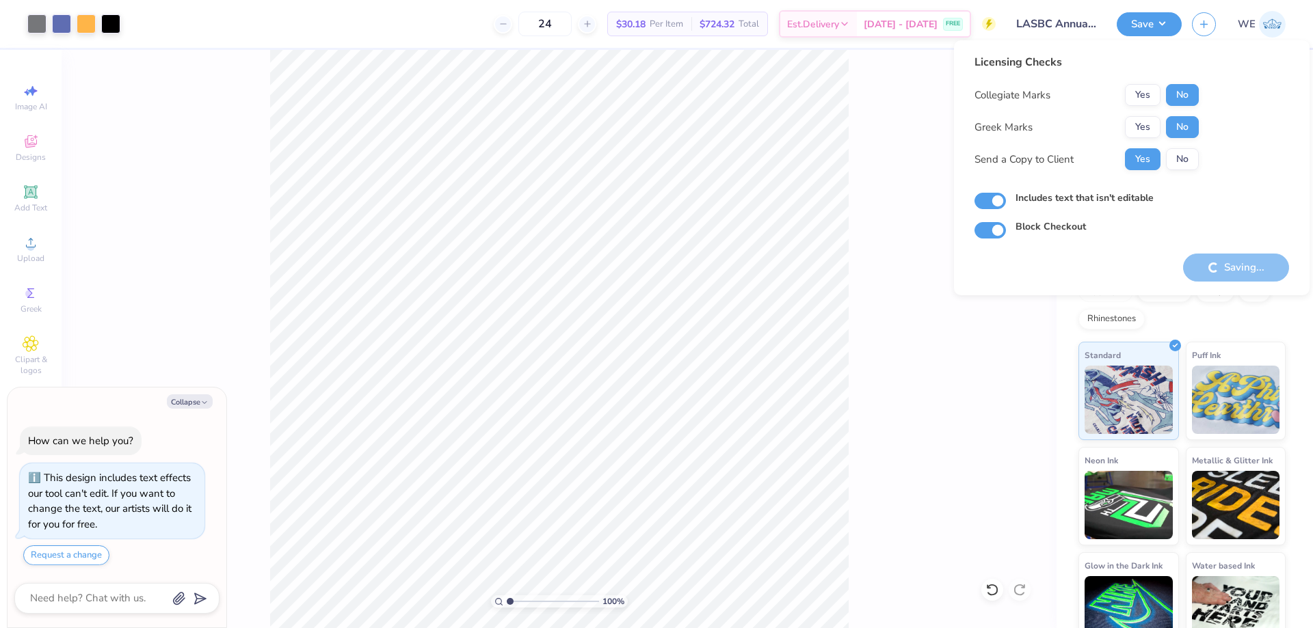
type textarea "x"
